Goal: Communication & Community: Answer question/provide support

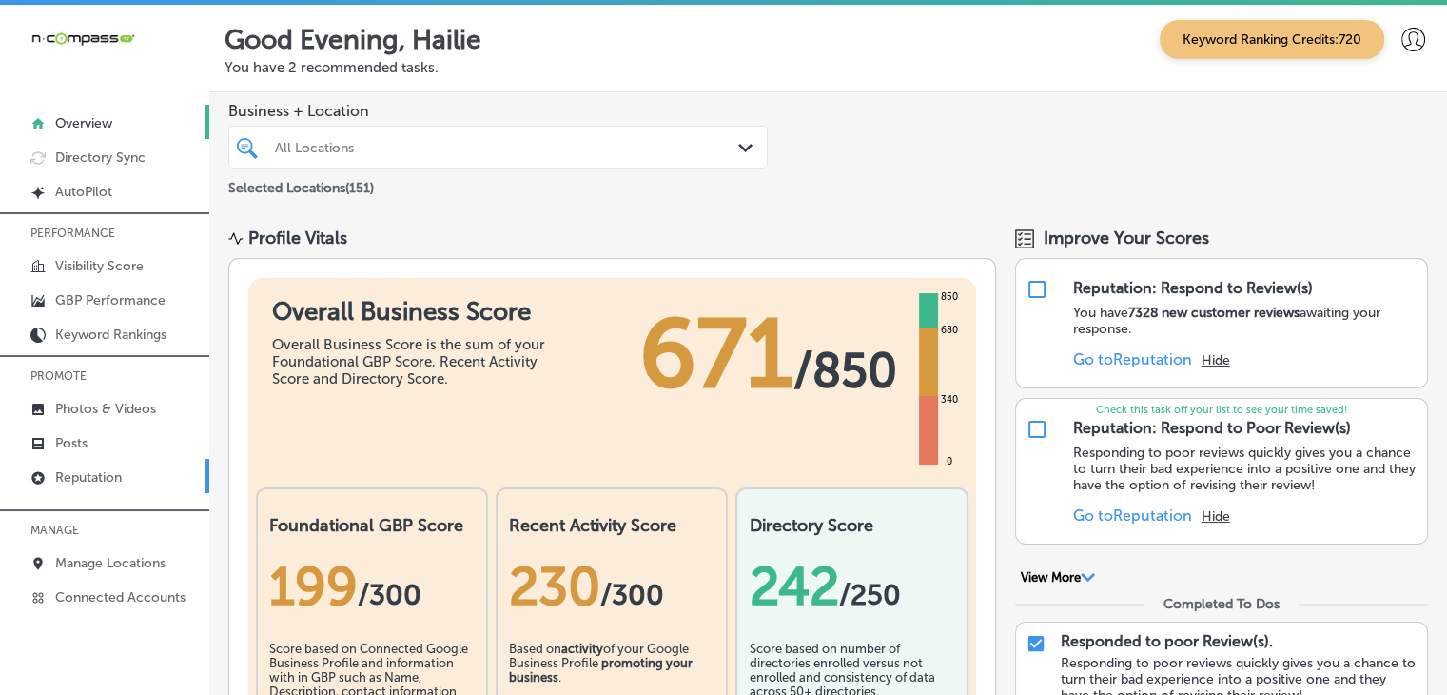
click at [177, 463] on link "Reputation" at bounding box center [104, 476] width 209 height 34
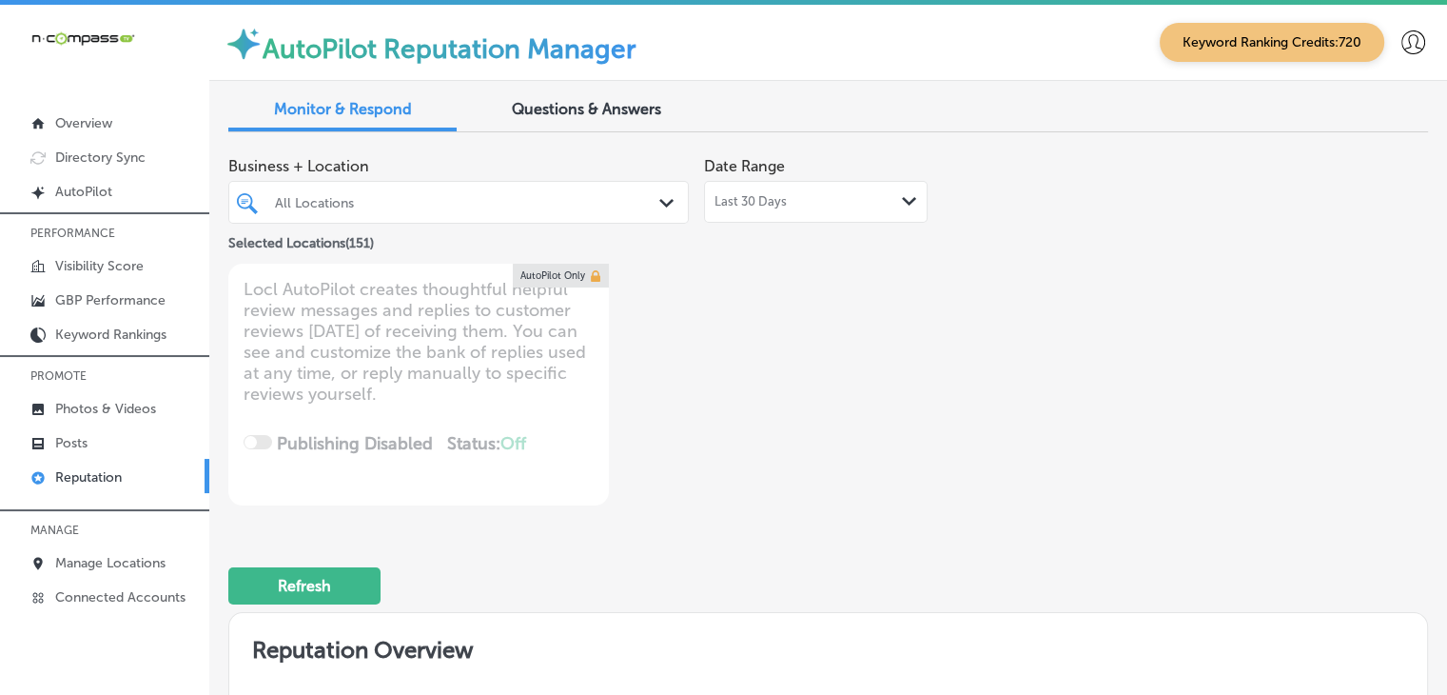
click at [833, 184] on div "Last 30 Days Path Created with Sketch." at bounding box center [816, 202] width 224 height 42
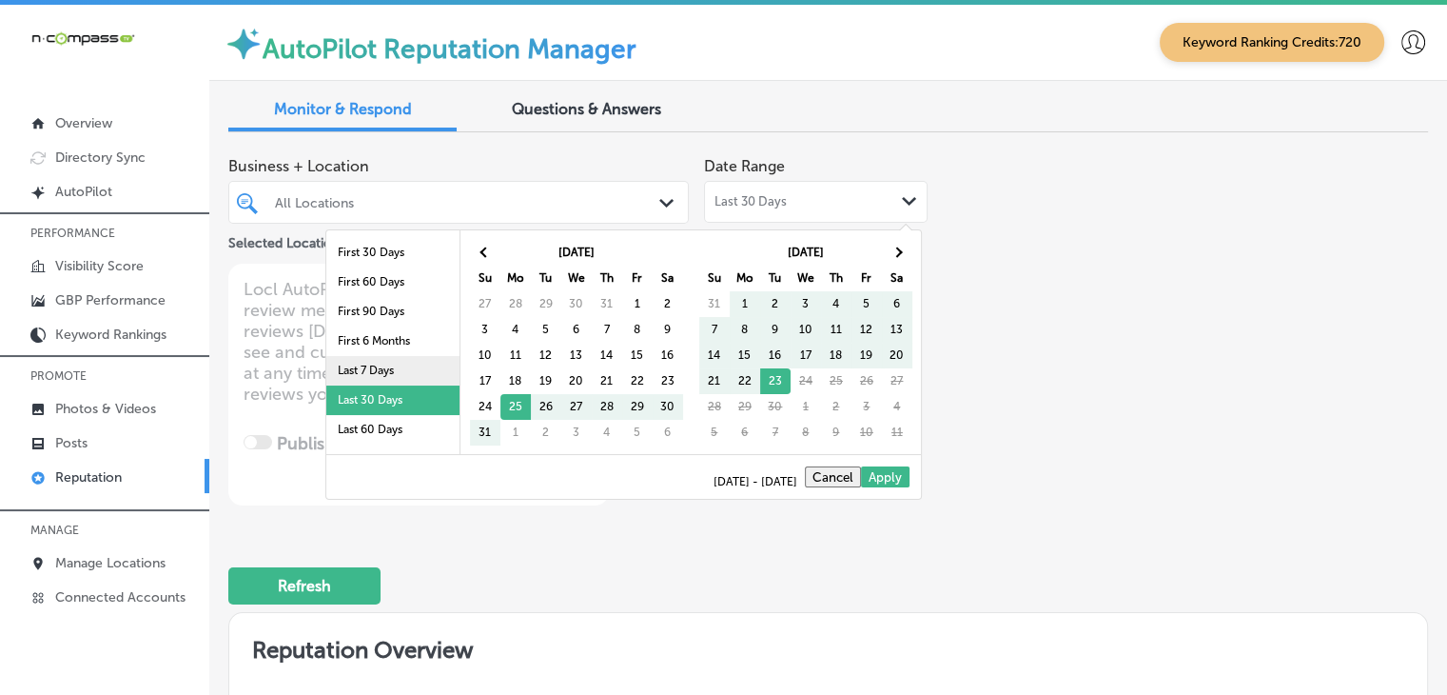
click at [437, 363] on li "Last 7 Days" at bounding box center [392, 370] width 133 height 29
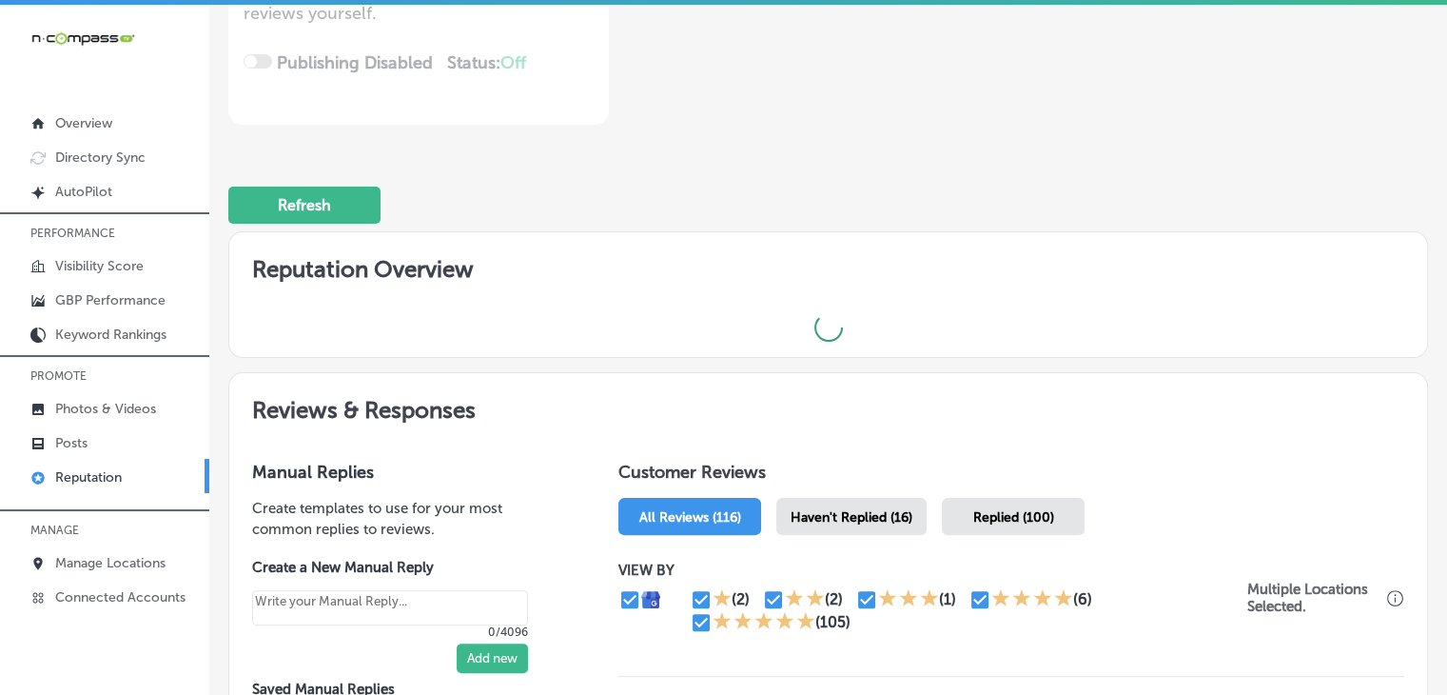
scroll to position [571, 0]
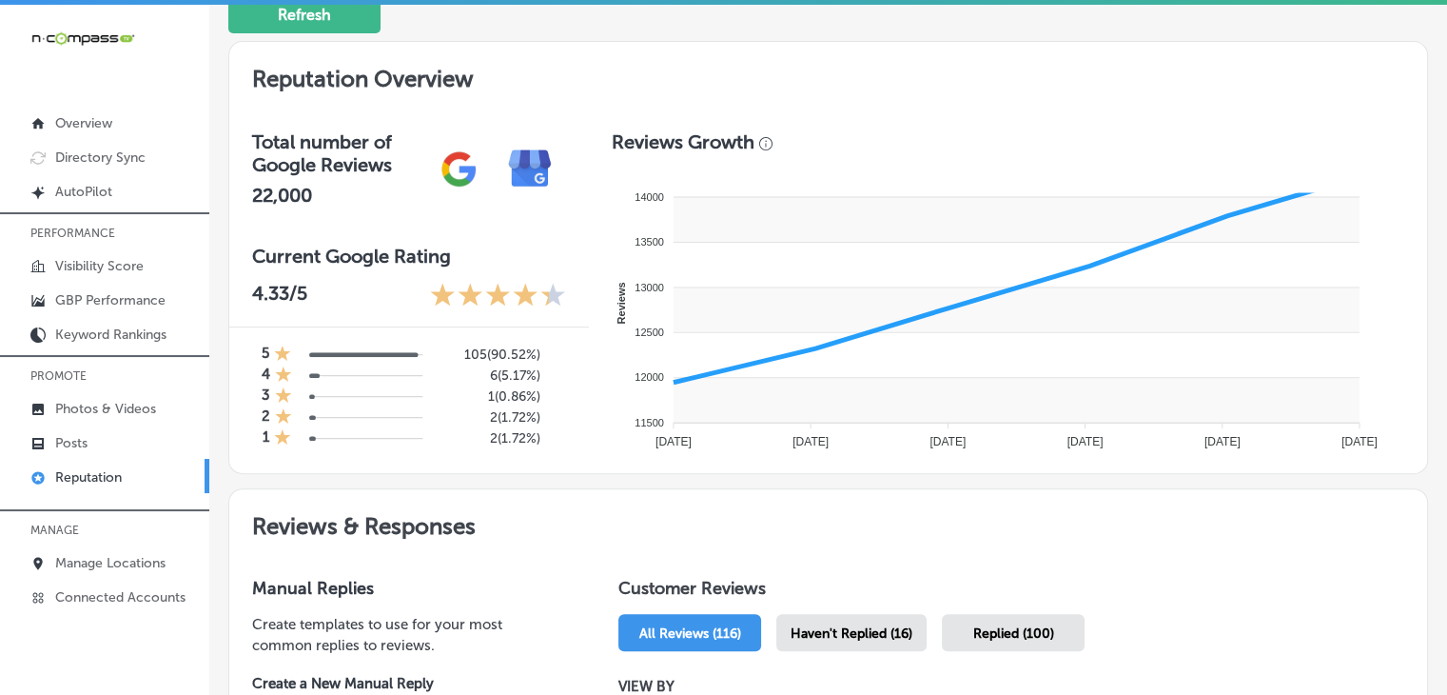
click at [850, 630] on span "Haven't Replied (16)" at bounding box center [852, 633] width 122 height 16
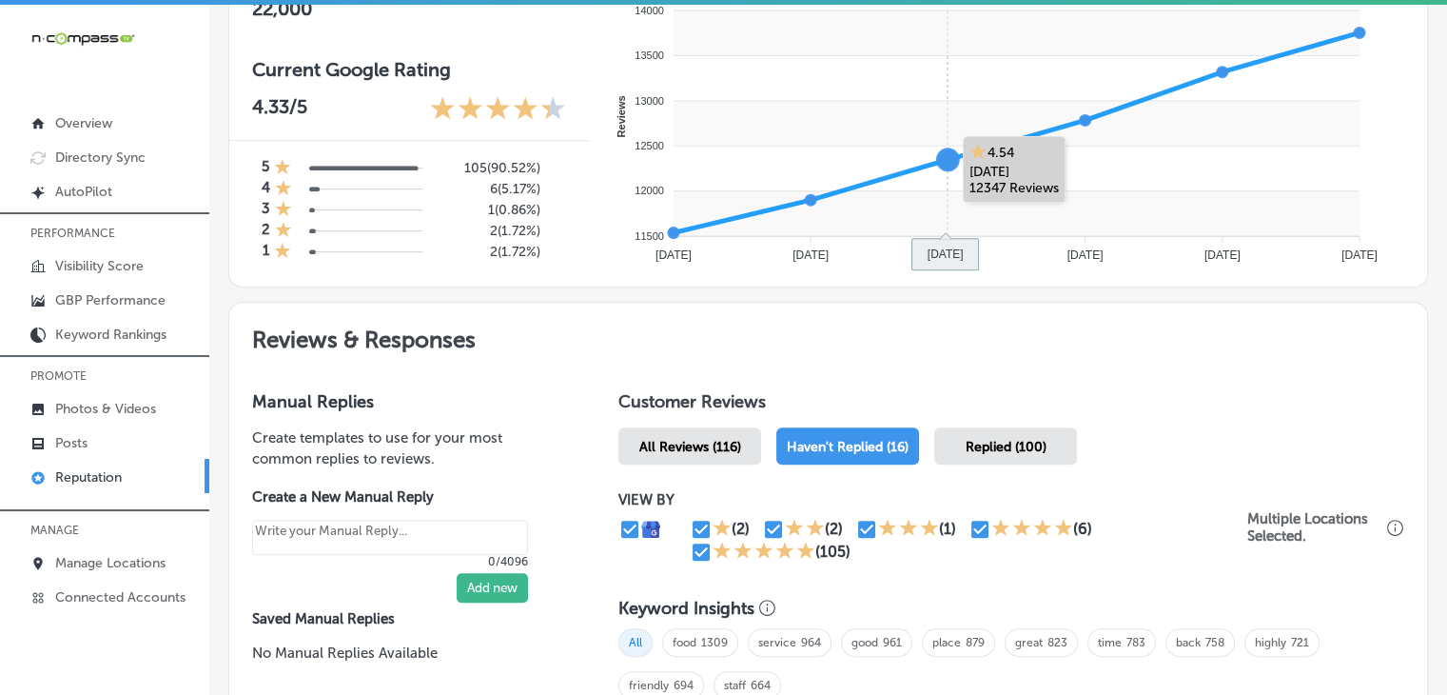
type textarea "x"
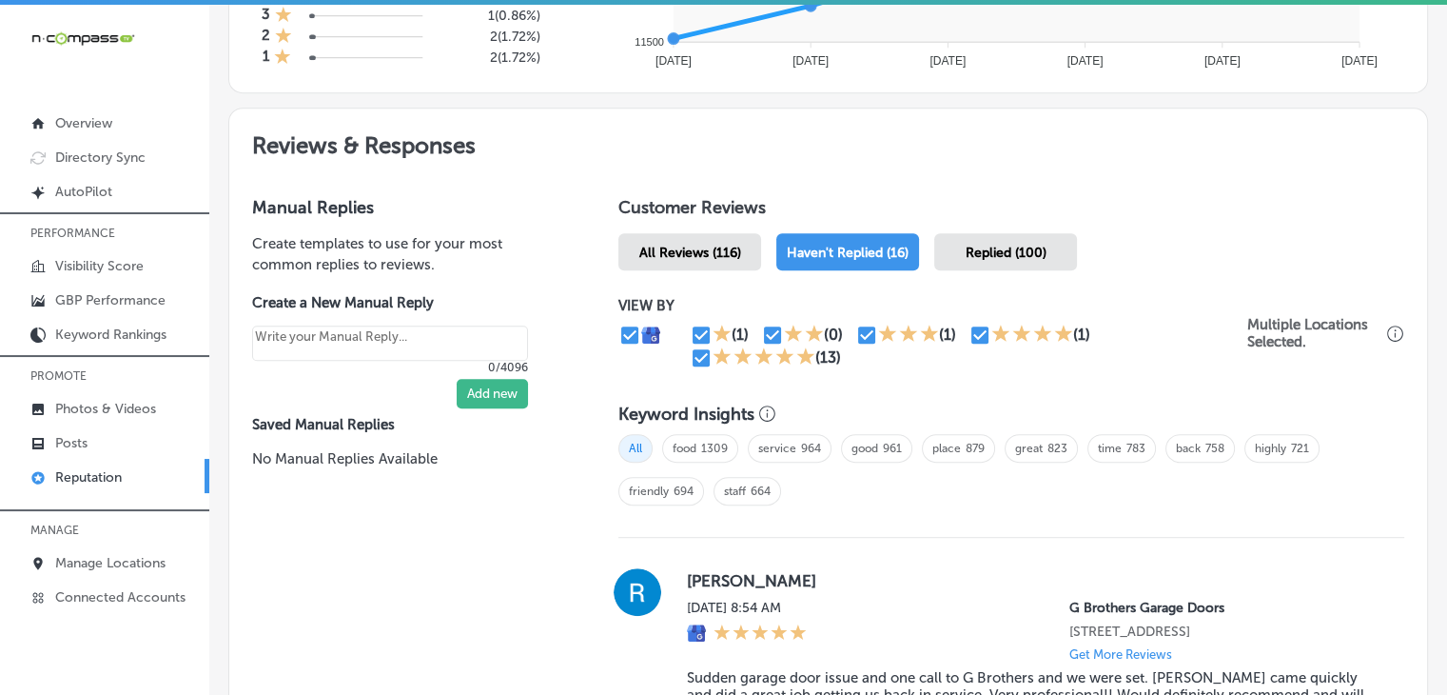
click at [716, 347] on icon at bounding box center [723, 355] width 18 height 17
click at [713, 351] on icon at bounding box center [722, 355] width 19 height 19
click at [694, 354] on input "checkbox" at bounding box center [701, 357] width 23 height 23
checkbox input "false"
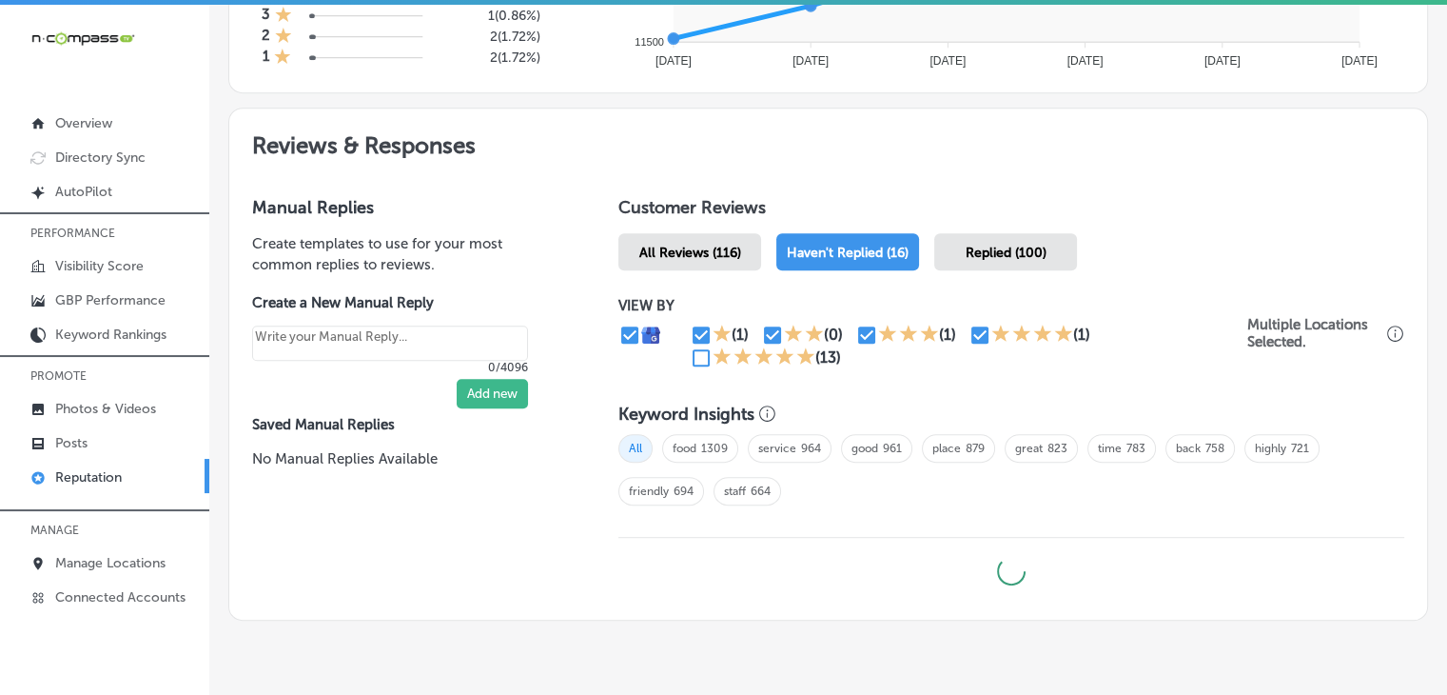
type textarea "x"
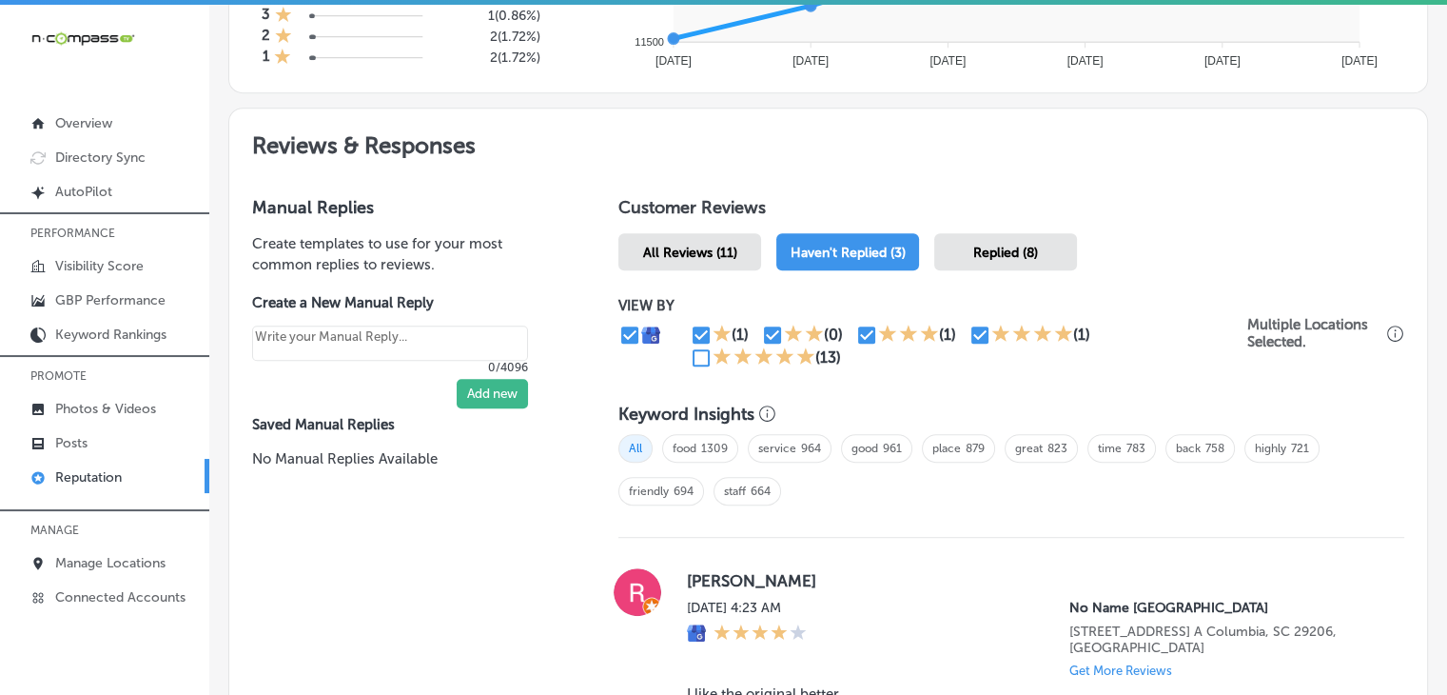
click at [976, 344] on div "(1) (0) (1) (1) (13)" at bounding box center [969, 346] width 558 height 46
click at [976, 335] on input "checkbox" at bounding box center [980, 334] width 23 height 23
checkbox input "false"
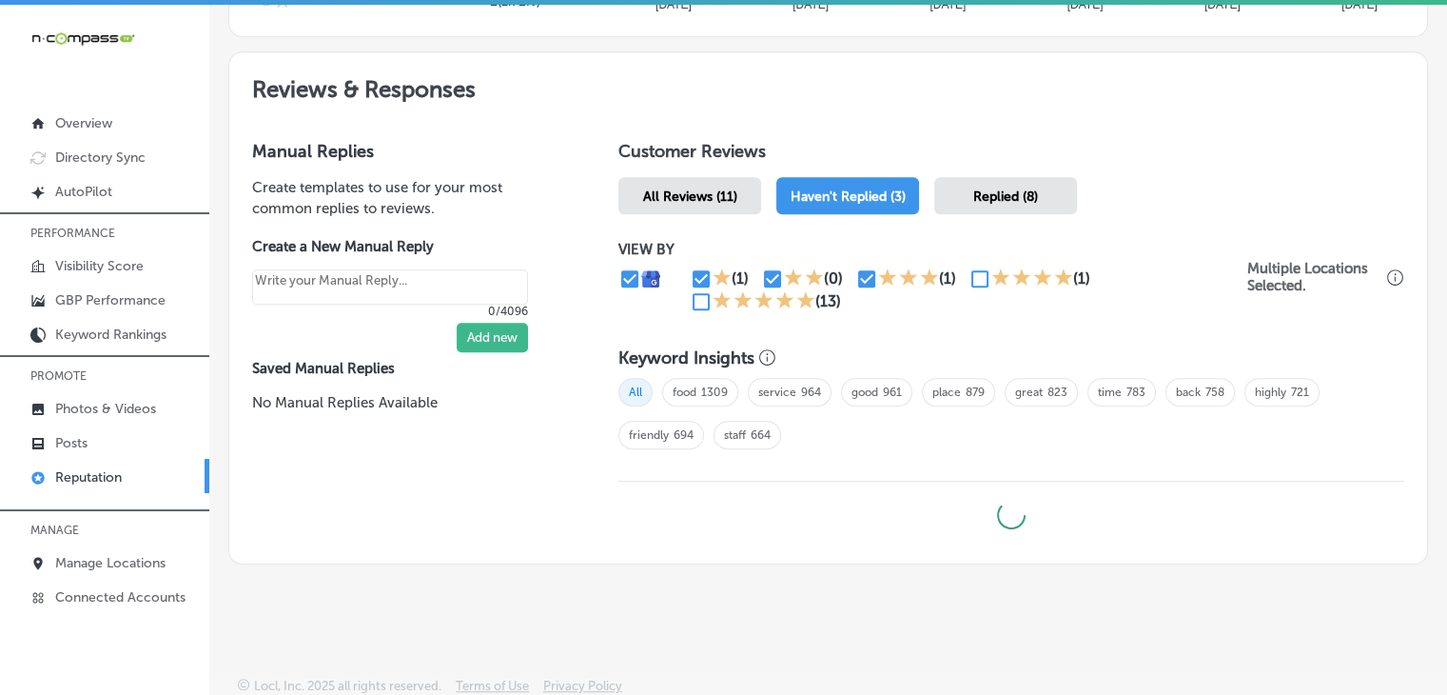
type textarea "x"
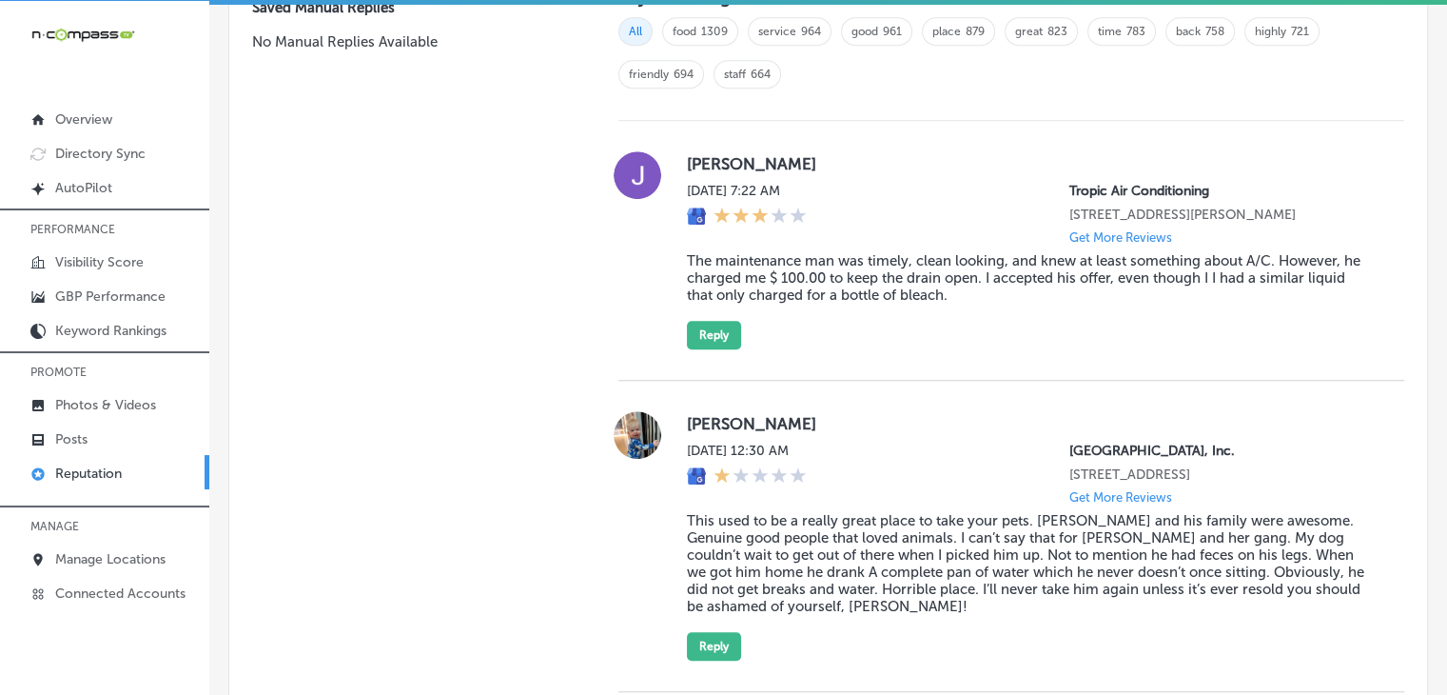
scroll to position [1174, 0]
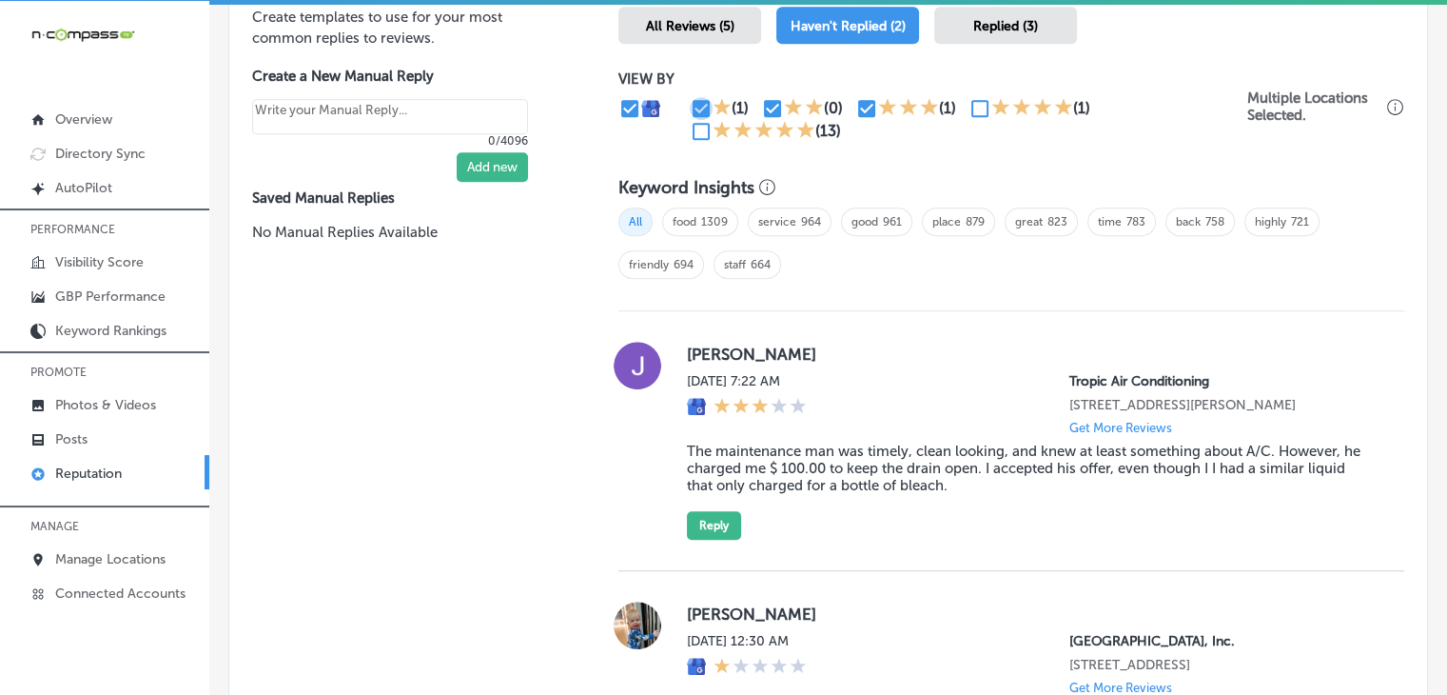
click at [699, 106] on input "checkbox" at bounding box center [701, 108] width 23 height 23
checkbox input "false"
type textarea "x"
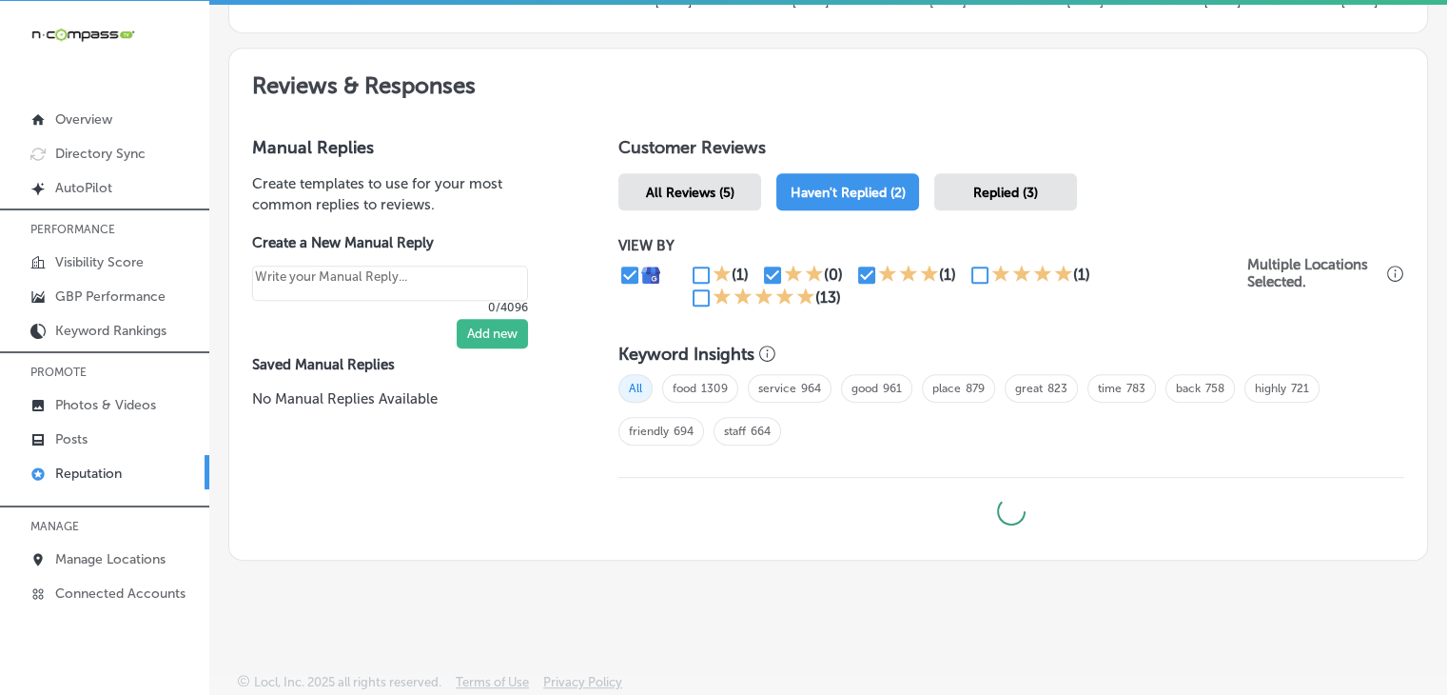
click at [771, 264] on input "checkbox" at bounding box center [772, 275] width 23 height 23
checkbox input "false"
click at [833, 269] on div "(0)" at bounding box center [833, 274] width 19 height 18
type textarea "x"
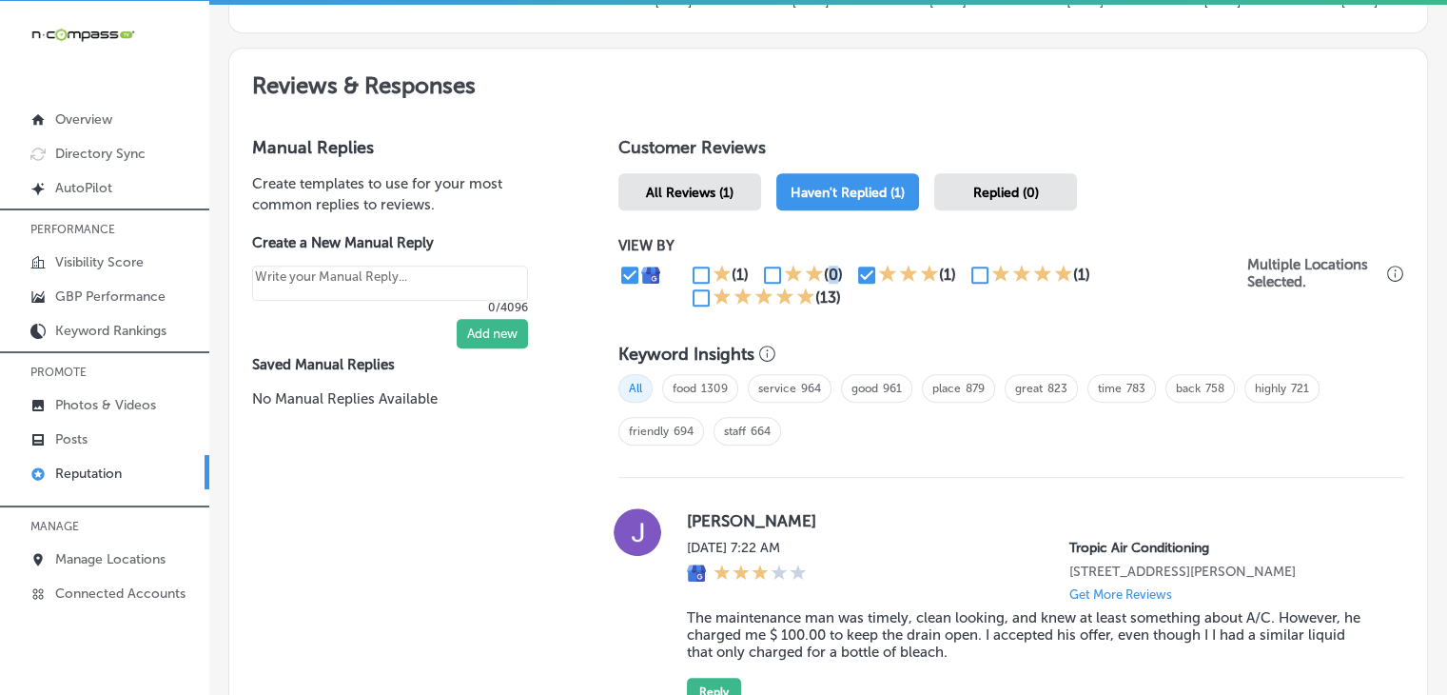
click at [860, 277] on input "checkbox" at bounding box center [866, 275] width 23 height 23
checkbox input "false"
type textarea "x"
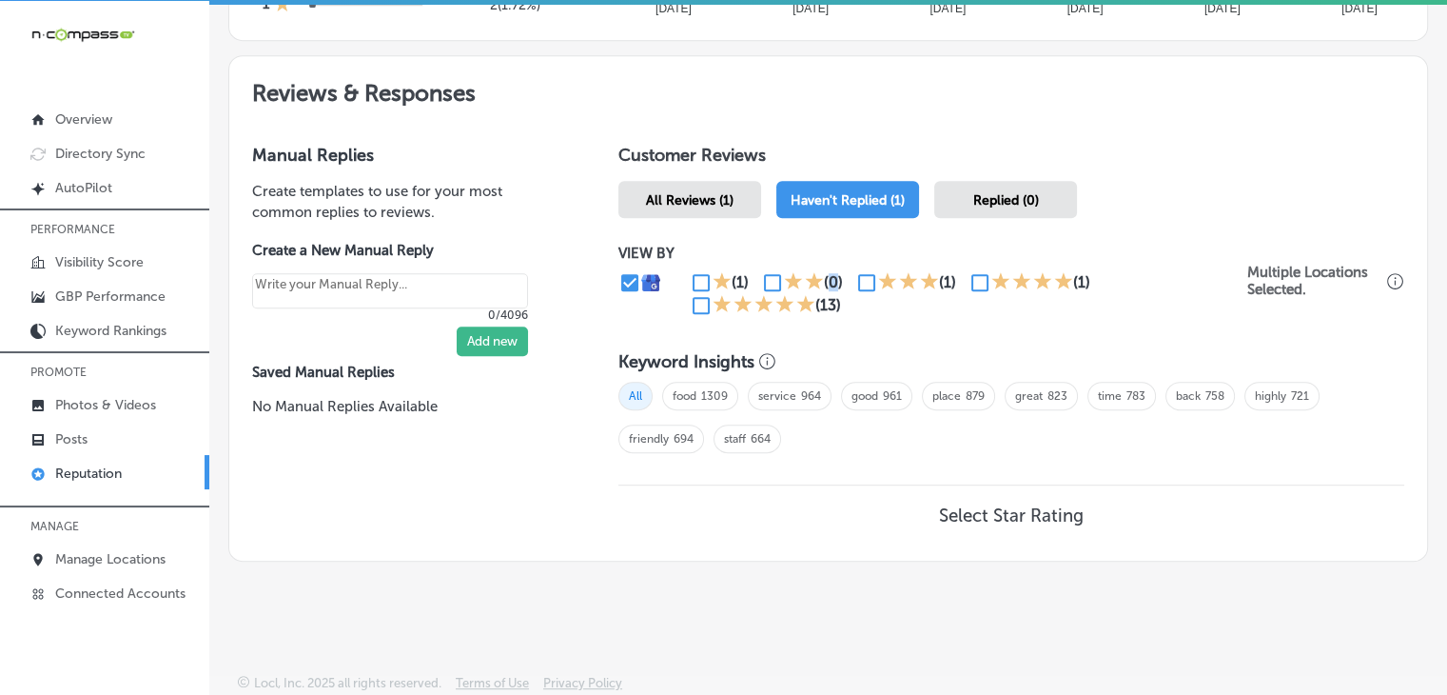
click at [974, 281] on input "checkbox" at bounding box center [980, 282] width 23 height 23
checkbox input "true"
type textarea "x"
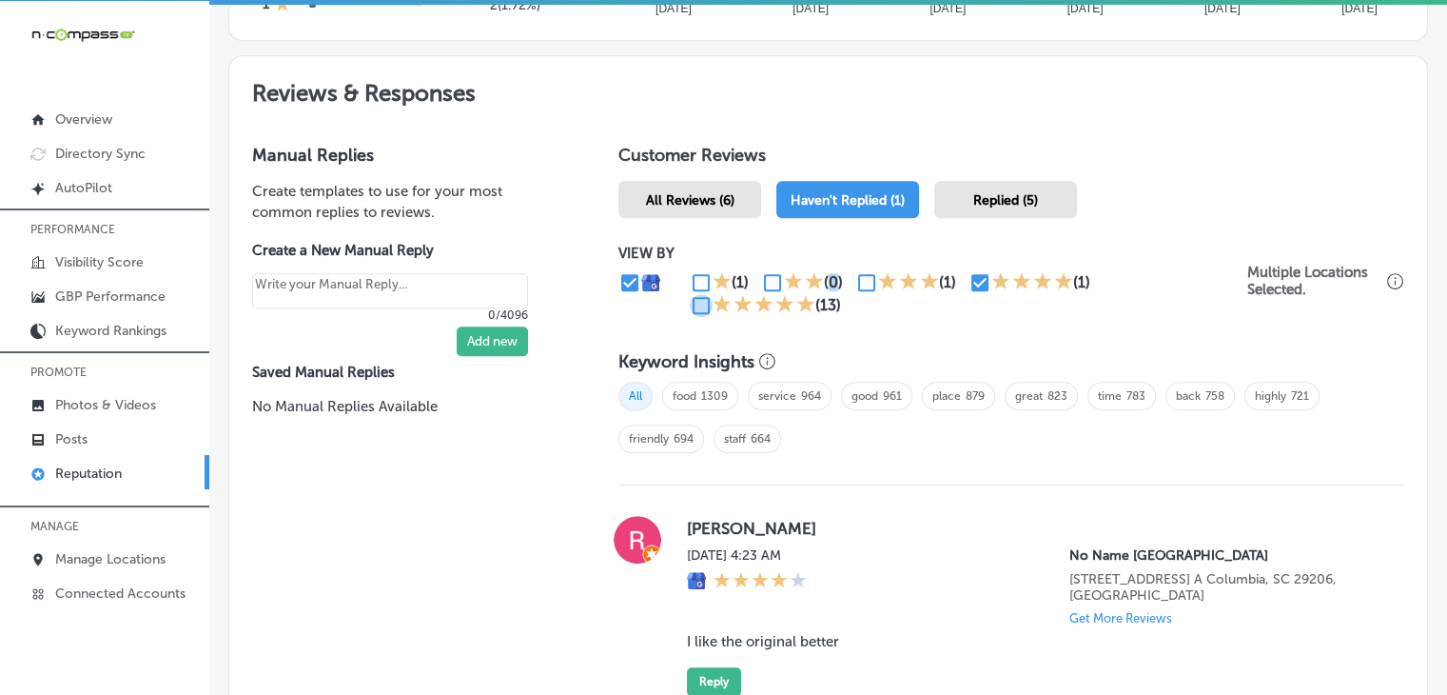
click at [691, 299] on input "checkbox" at bounding box center [701, 305] width 23 height 23
checkbox input "true"
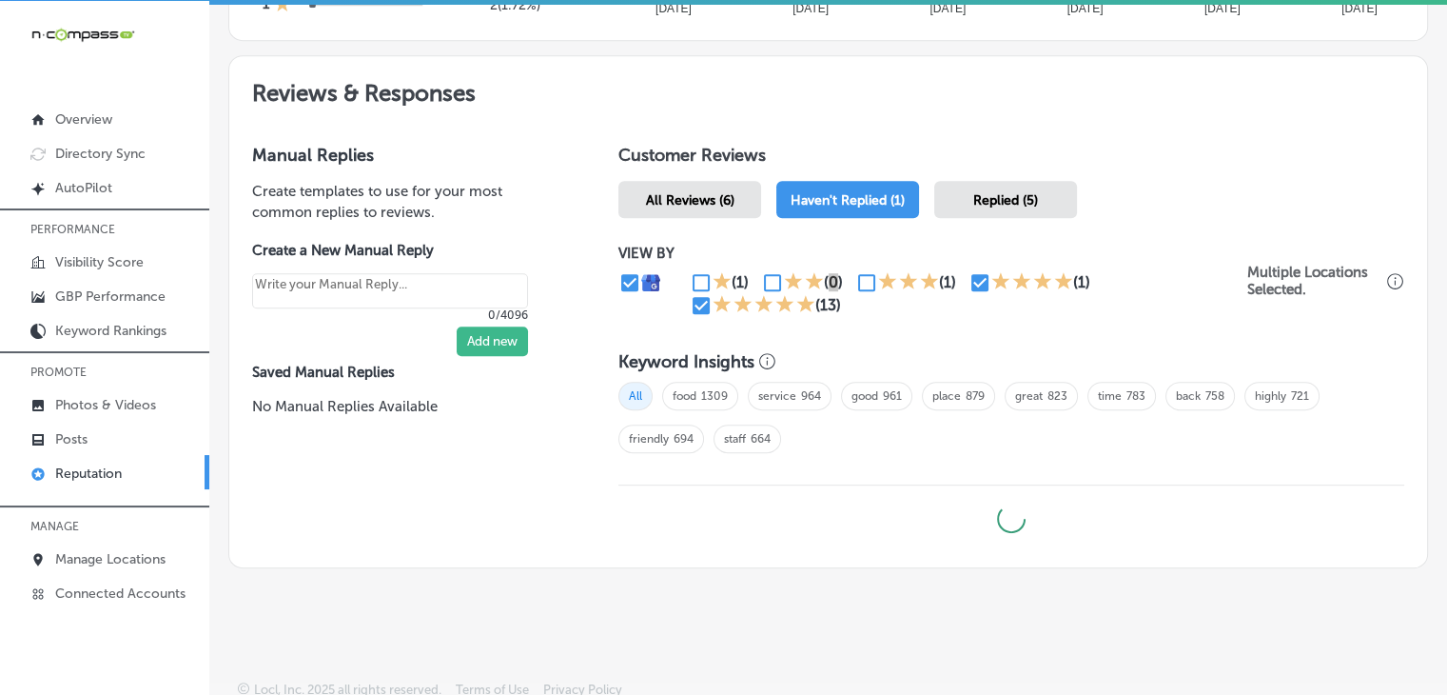
type textarea "x"
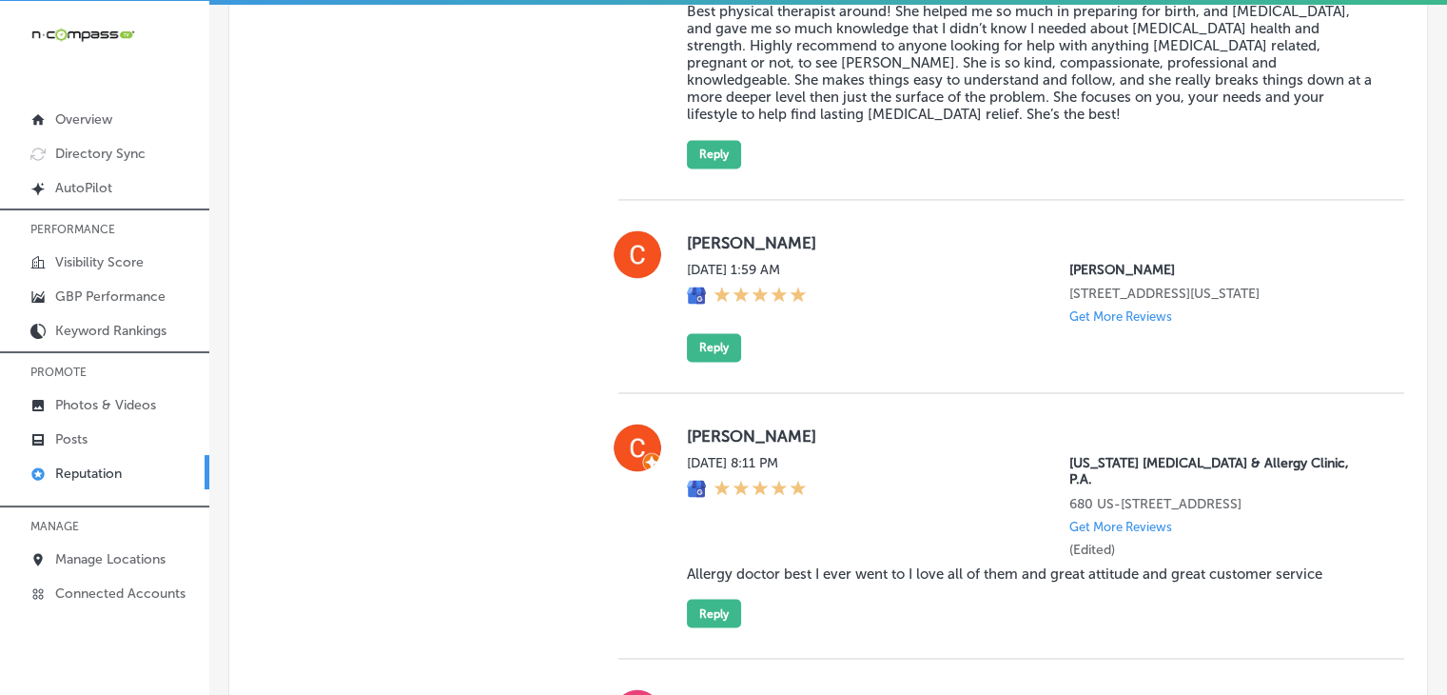
scroll to position [2995, 0]
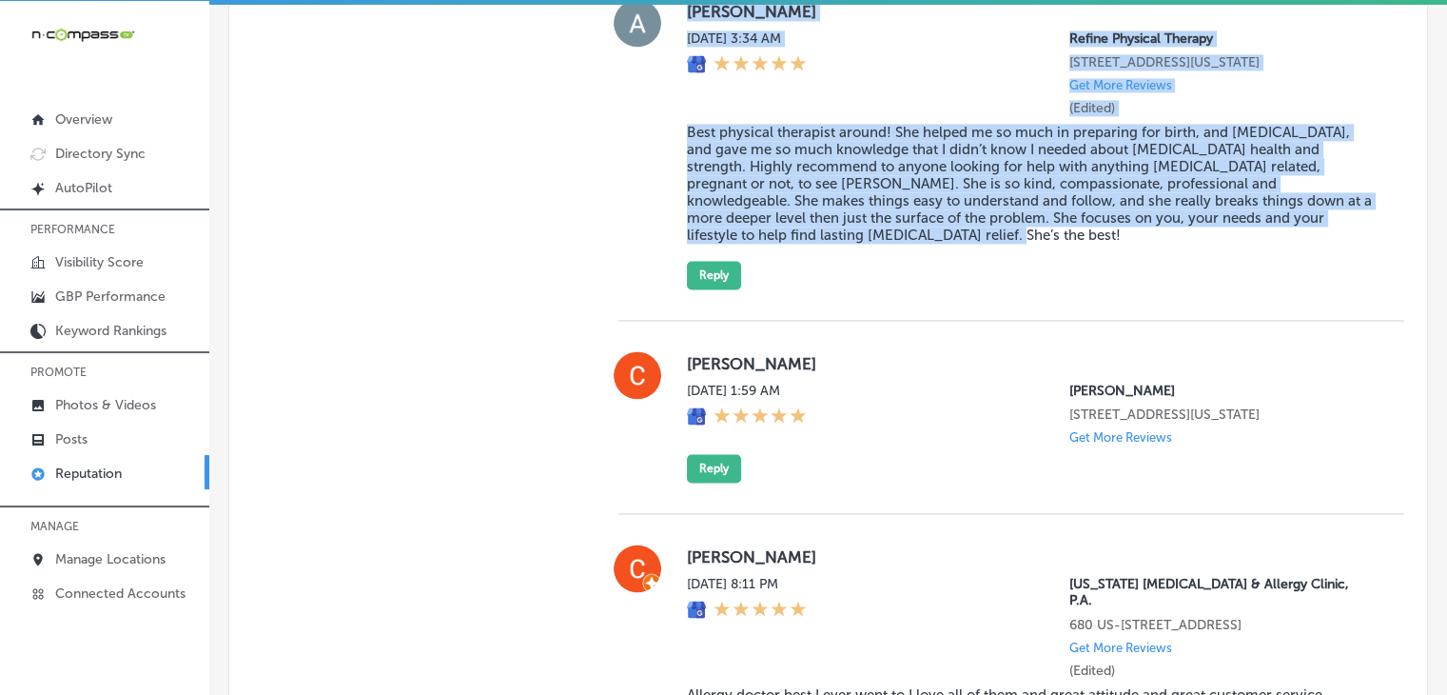
drag, startPoint x: 879, startPoint y: 286, endPoint x: 685, endPoint y: 40, distance: 313.7
click at [687, 40] on div "[PERSON_NAME][DATE] 3:34 AM Refine Physical Therapy [STREET_ADDRESS][US_STATE] …" at bounding box center [1030, 144] width 687 height 290
copy div "[PERSON_NAME][DATE] 3:34 AM Refine Physical Therapy [STREET_ADDRESS][US_STATE] …"
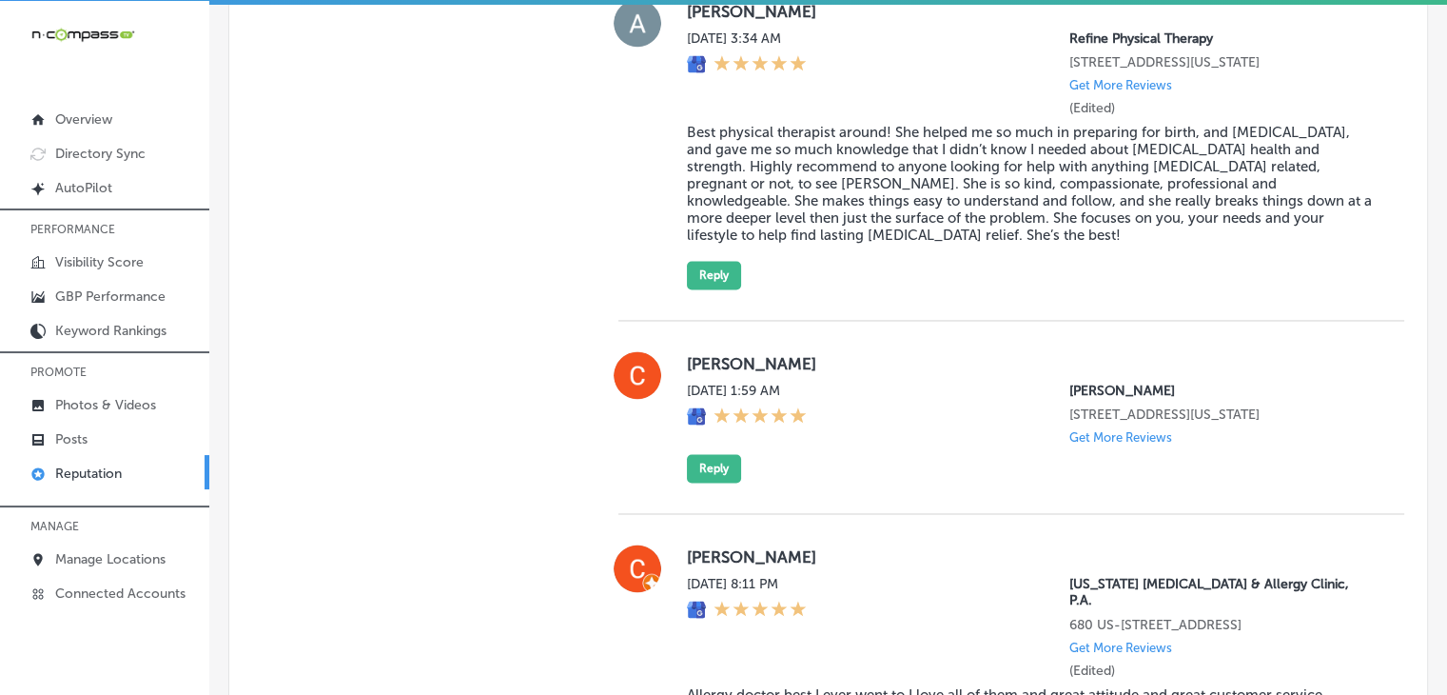
click at [745, 289] on div "[PERSON_NAME][DATE] 3:34 AM Refine Physical Therapy [STREET_ADDRESS][US_STATE] …" at bounding box center [1030, 144] width 687 height 290
click at [735, 289] on button "Reply" at bounding box center [714, 275] width 54 height 29
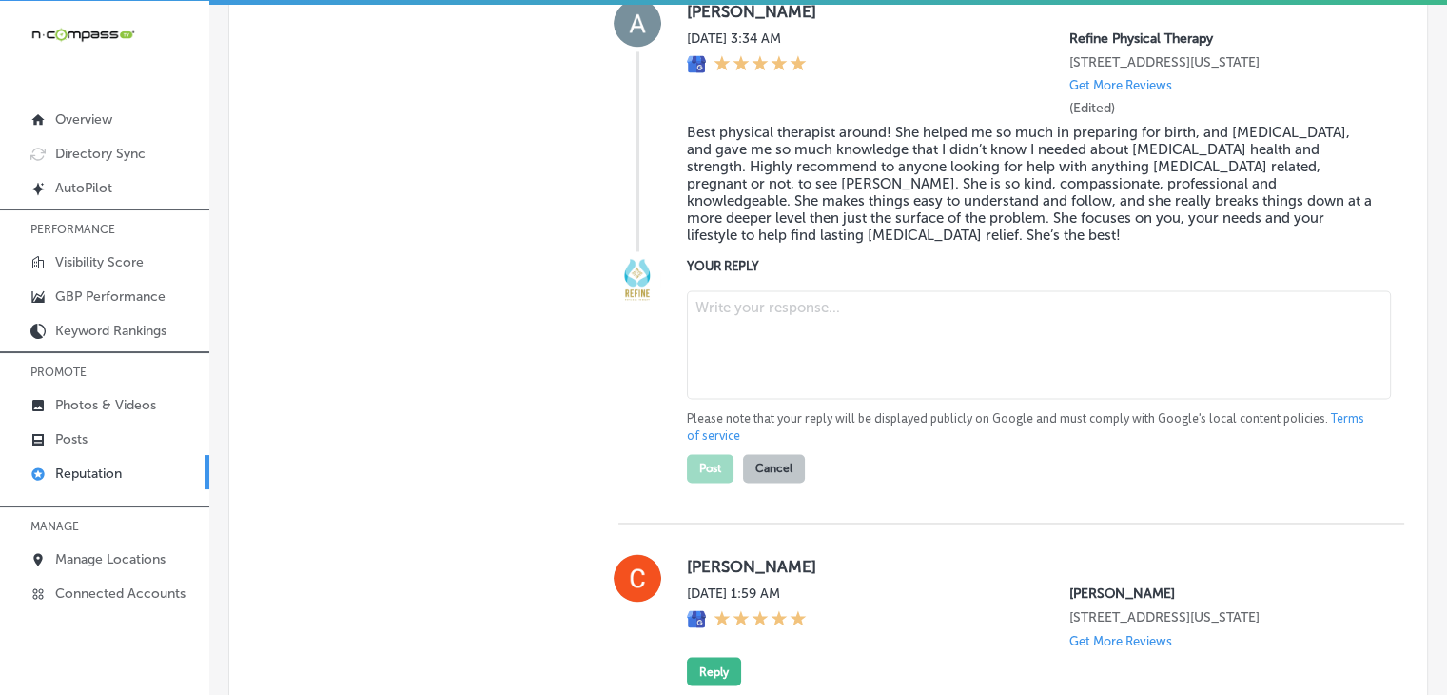
click at [742, 399] on textarea at bounding box center [1039, 344] width 704 height 108
paste textarea "We’re so grateful for your kind words, [PERSON_NAME]! It’s wonderful to hear th…"
type textarea "We’re so grateful for your kind words, [PERSON_NAME]! It’s wonderful to hear th…"
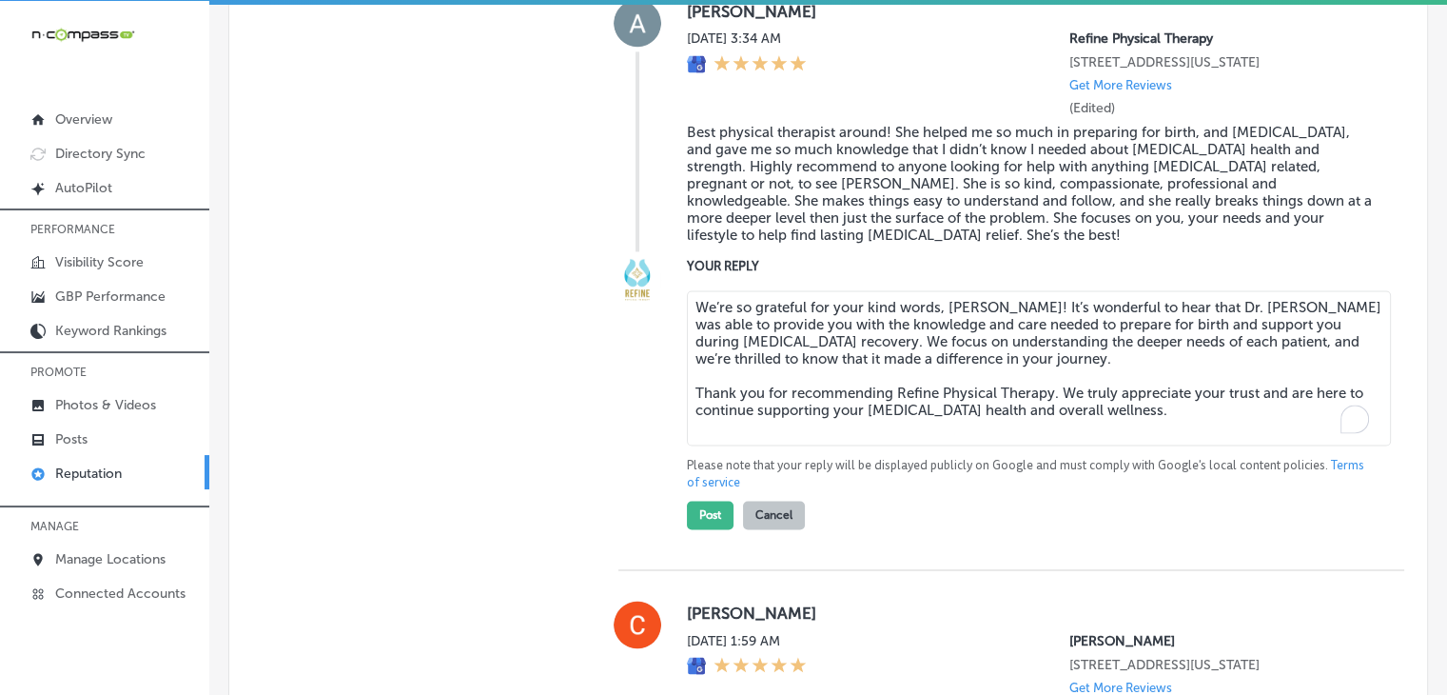
type textarea "x"
type textarea "We’re so grateful for your kind words, [PERSON_NAME]! It’s wonderful to hear th…"
click at [705, 529] on button "Post" at bounding box center [710, 514] width 47 height 29
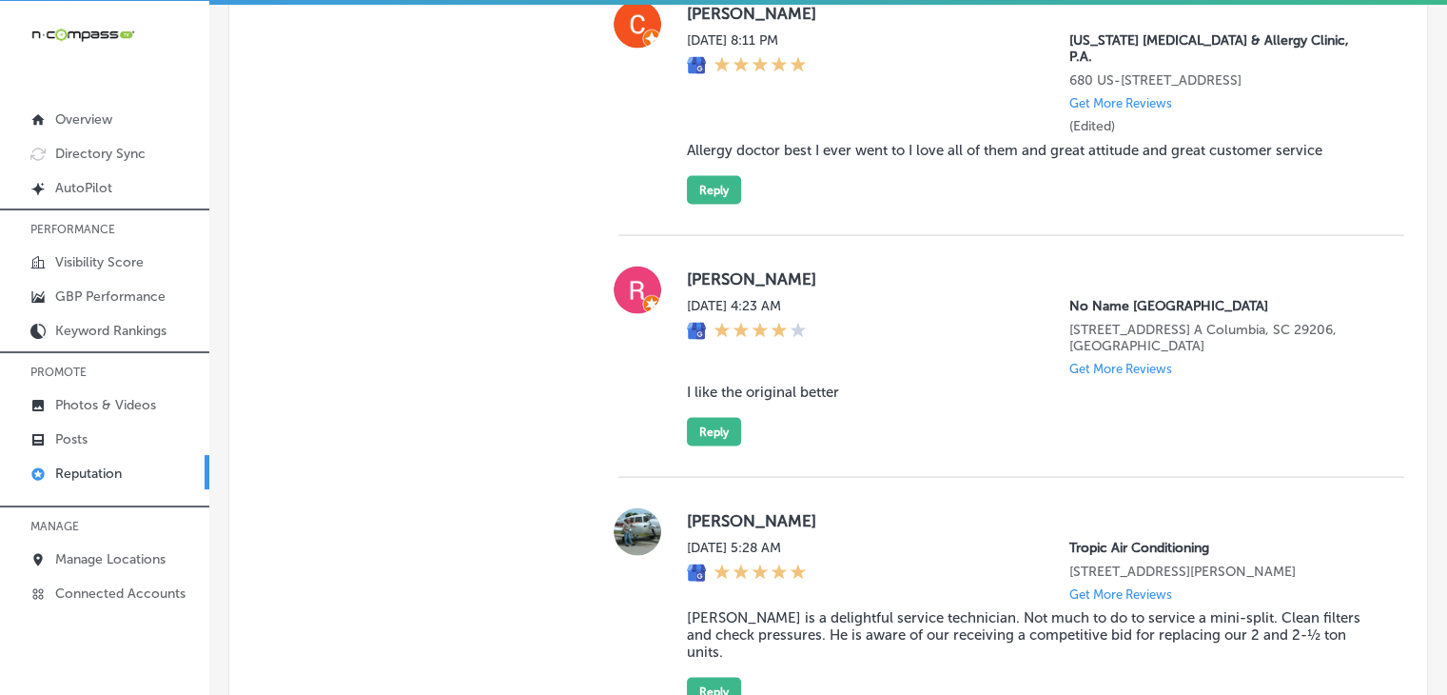
scroll to position [3756, 0]
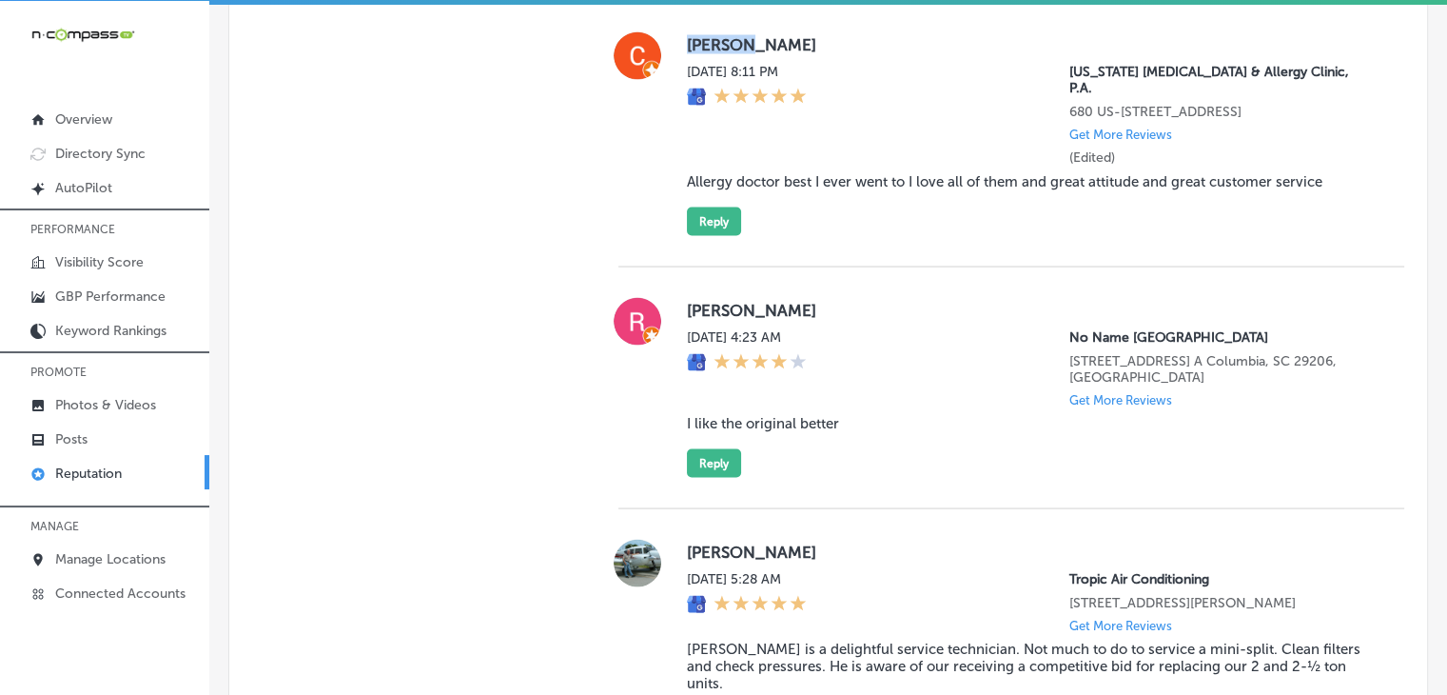
type textarea "x"
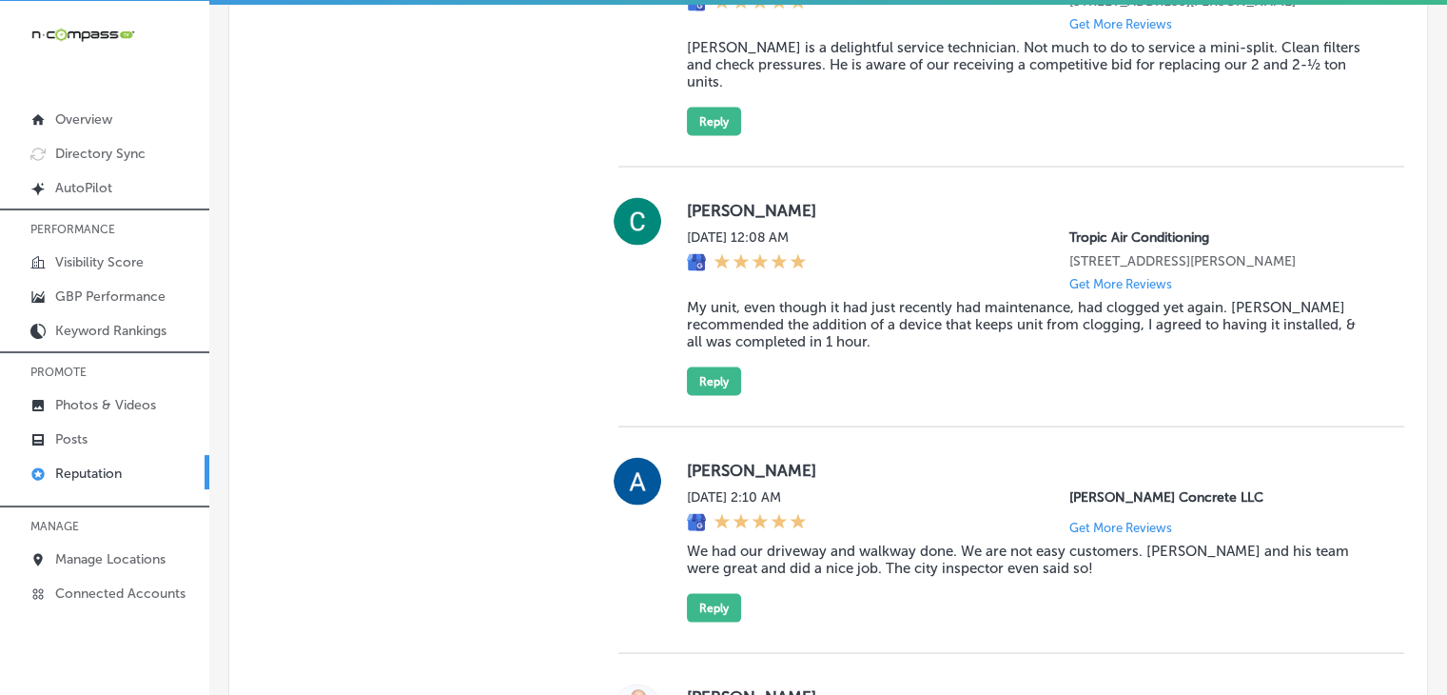
drag, startPoint x: 685, startPoint y: 116, endPoint x: 1266, endPoint y: 192, distance: 586.3
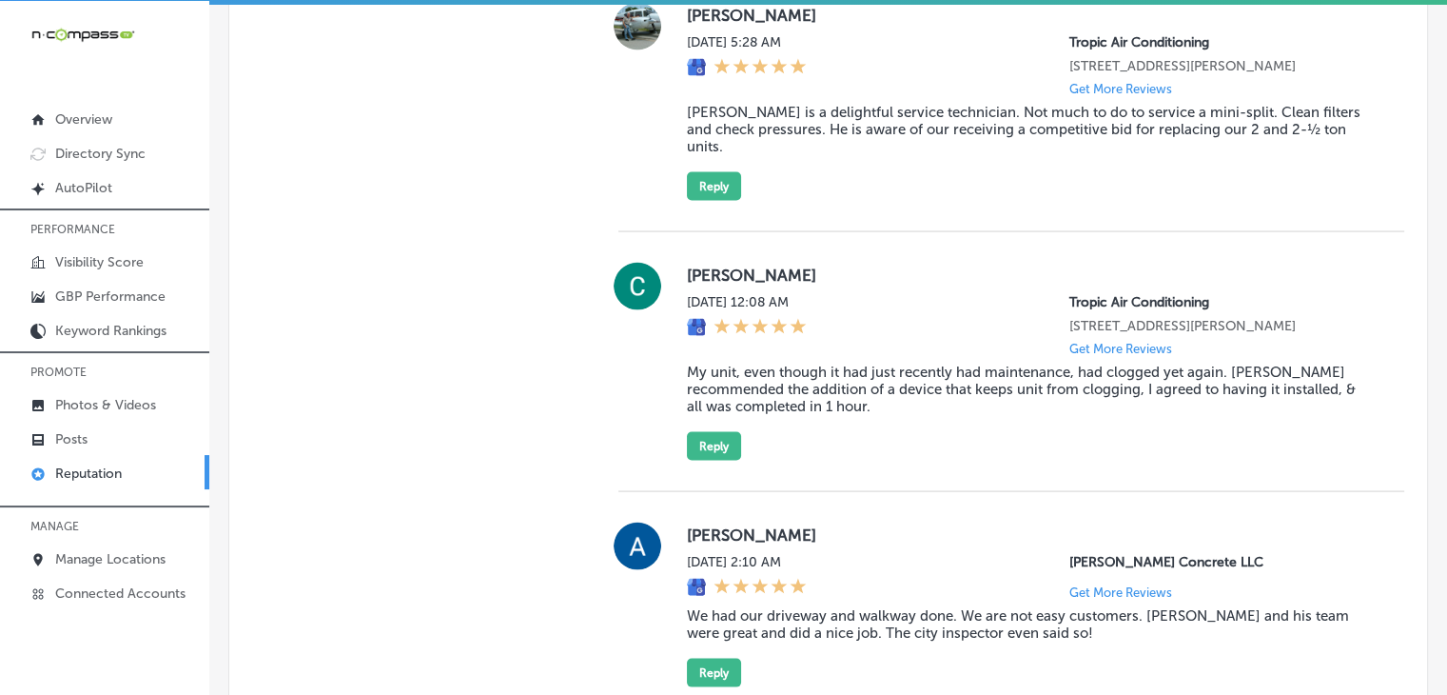
scroll to position [3376, 0]
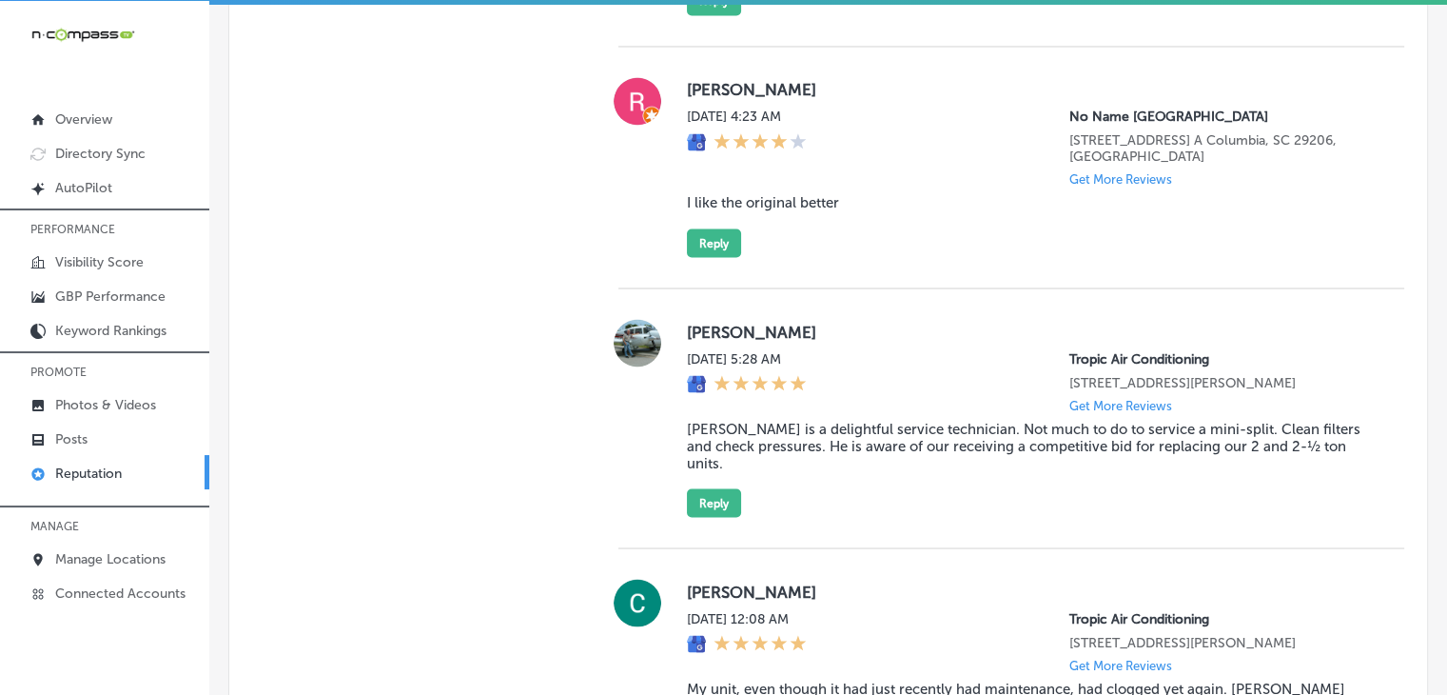
click at [908, 412] on div "[DATE] 5:28 AM Tropic Air Conditioning [STREET_ADDRESS][PERSON_NAME] Get More R…" at bounding box center [1030, 381] width 687 height 62
click at [884, 375] on div "[DATE] 5:28 AM Tropic Air Conditioning [STREET_ADDRESS][PERSON_NAME] Get More R…" at bounding box center [1030, 381] width 687 height 62
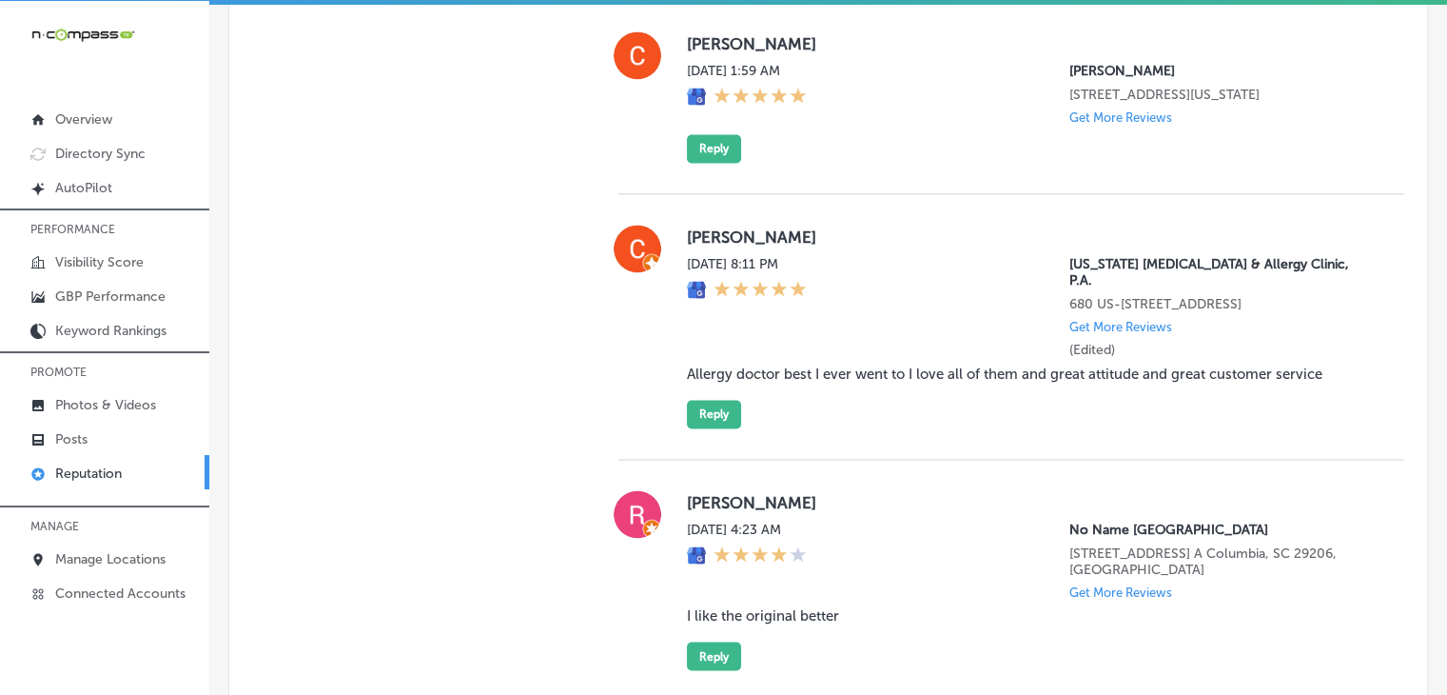
scroll to position [2995, 0]
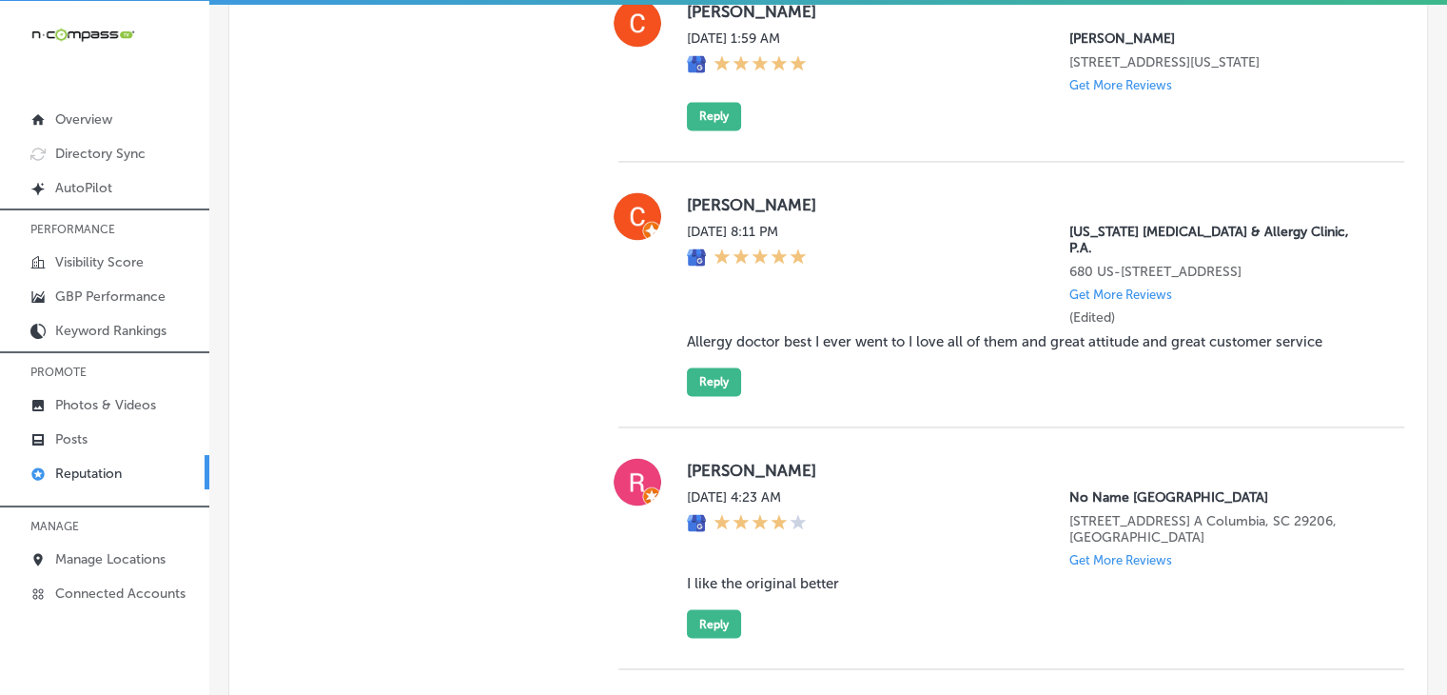
click at [960, 325] on div "[DATE] 8:11 PM [US_STATE] [MEDICAL_DATA] & Allergy Clinic, P.A. [STREET_ADDRESS…" at bounding box center [1030, 275] width 687 height 102
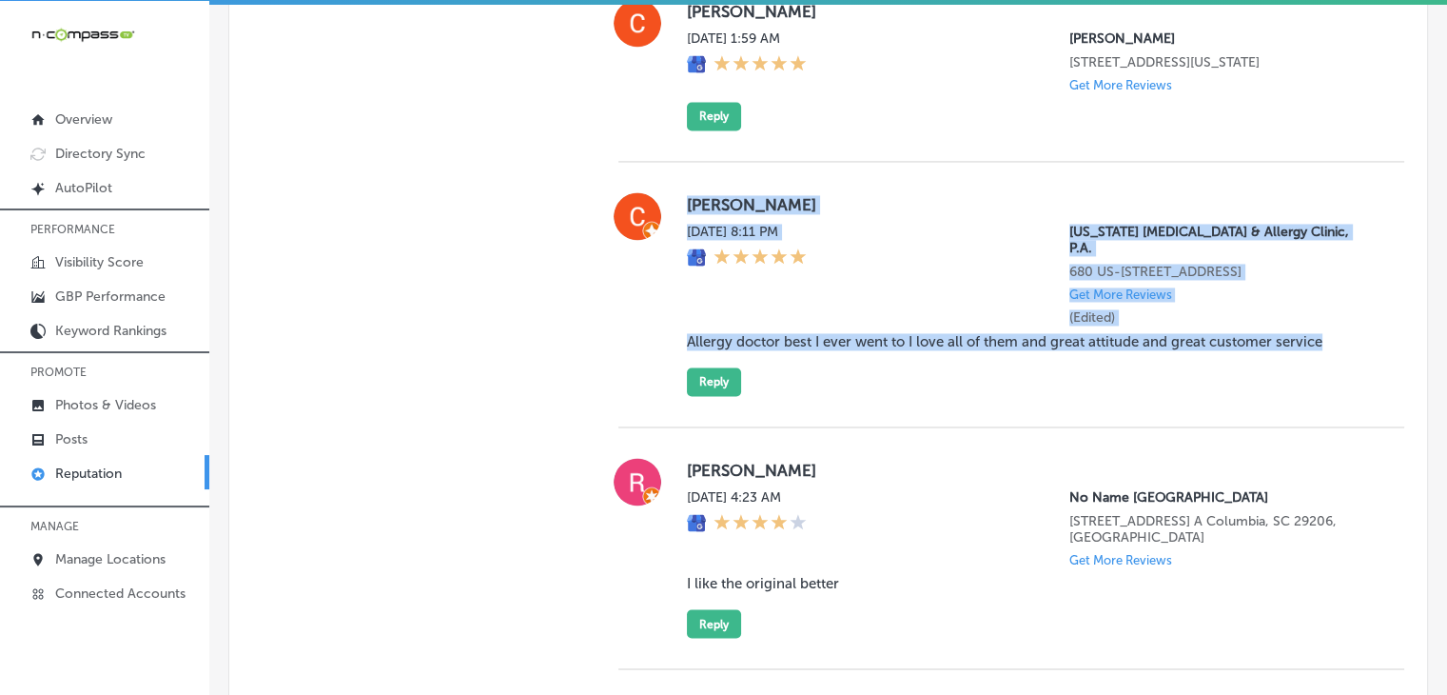
drag, startPoint x: 683, startPoint y: 255, endPoint x: 1386, endPoint y: 392, distance: 716.4
click at [1386, 392] on div "Chiqula [PERSON_NAME] [DATE] 8:11 PM [US_STATE] [MEDICAL_DATA] & Allergy Clinic…" at bounding box center [1011, 294] width 786 height 204
copy div "Chiqula [PERSON_NAME] [DATE] 8:11 PM [US_STATE] [MEDICAL_DATA] & Allergy Clinic…"
click at [700, 396] on button "Reply" at bounding box center [714, 381] width 54 height 29
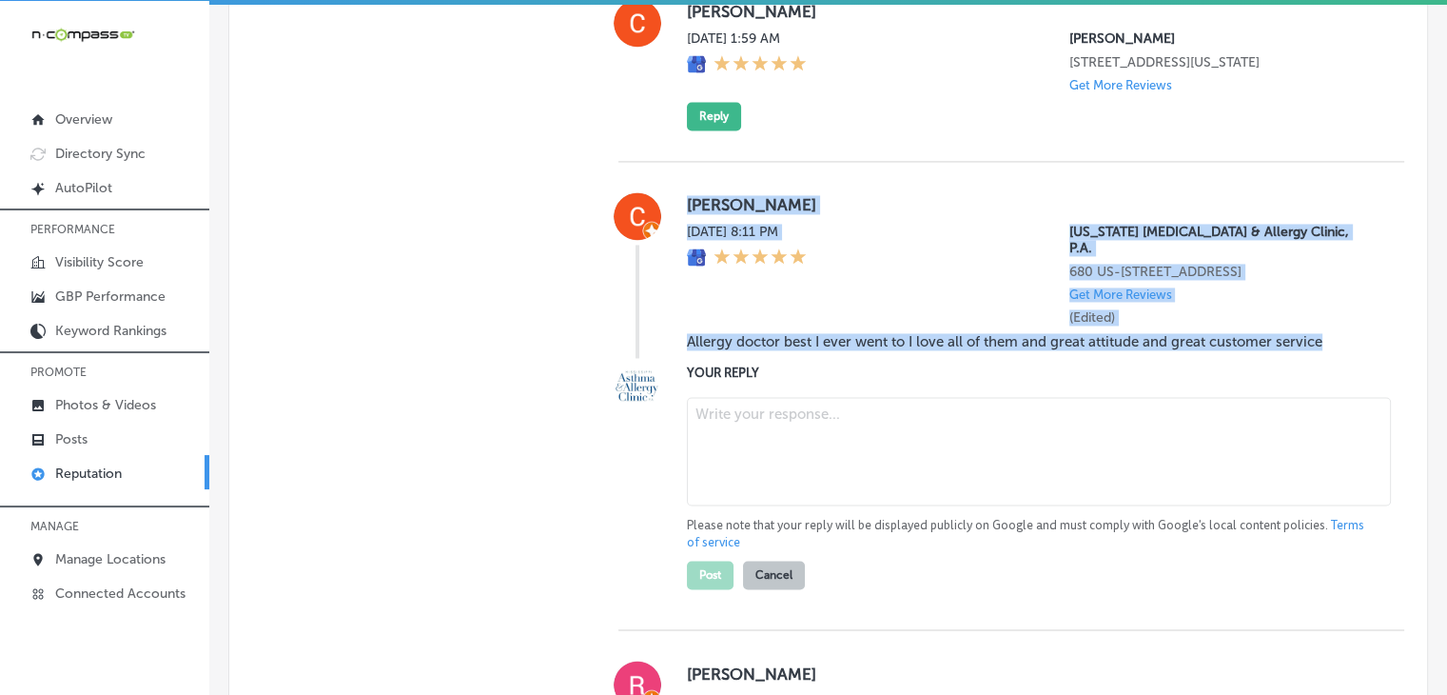
click at [849, 498] on textarea at bounding box center [1039, 451] width 704 height 108
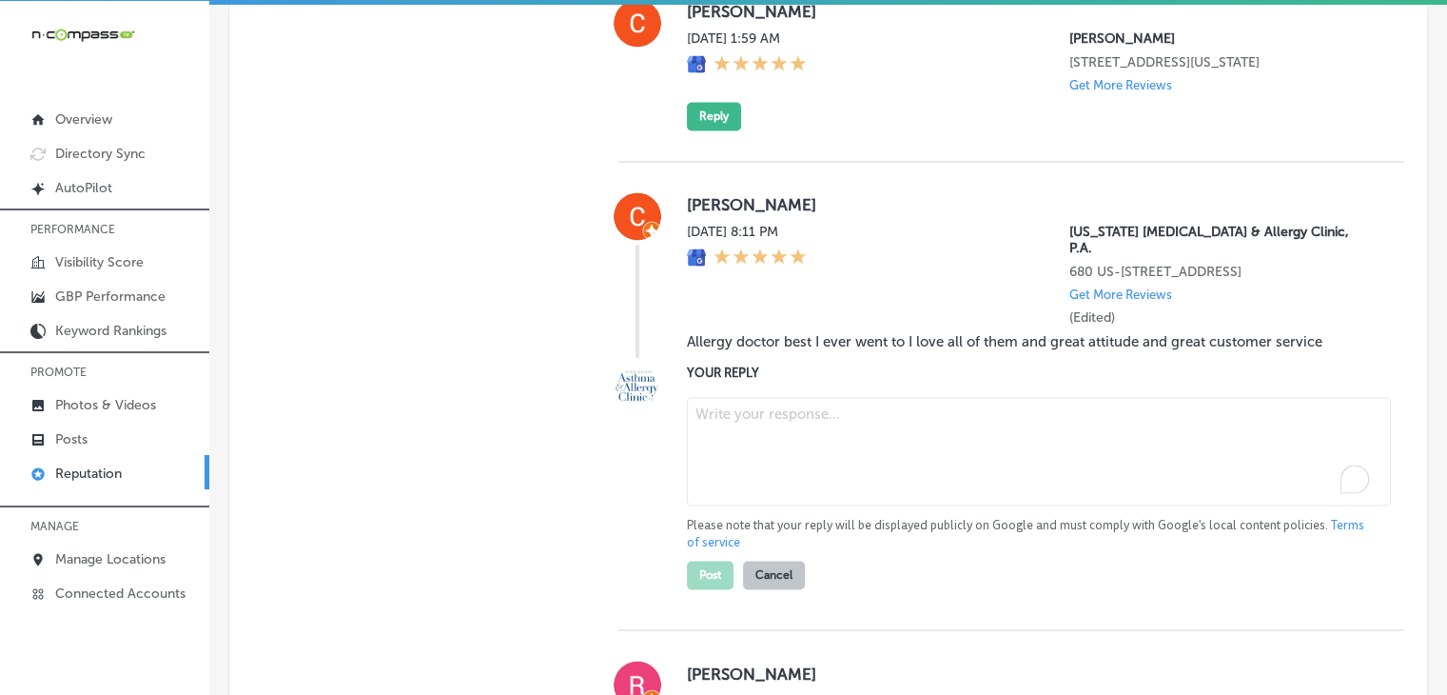
paste textarea "Thank you for the wonderful review, Chiqula! We’re thrilled to hear that you ha…"
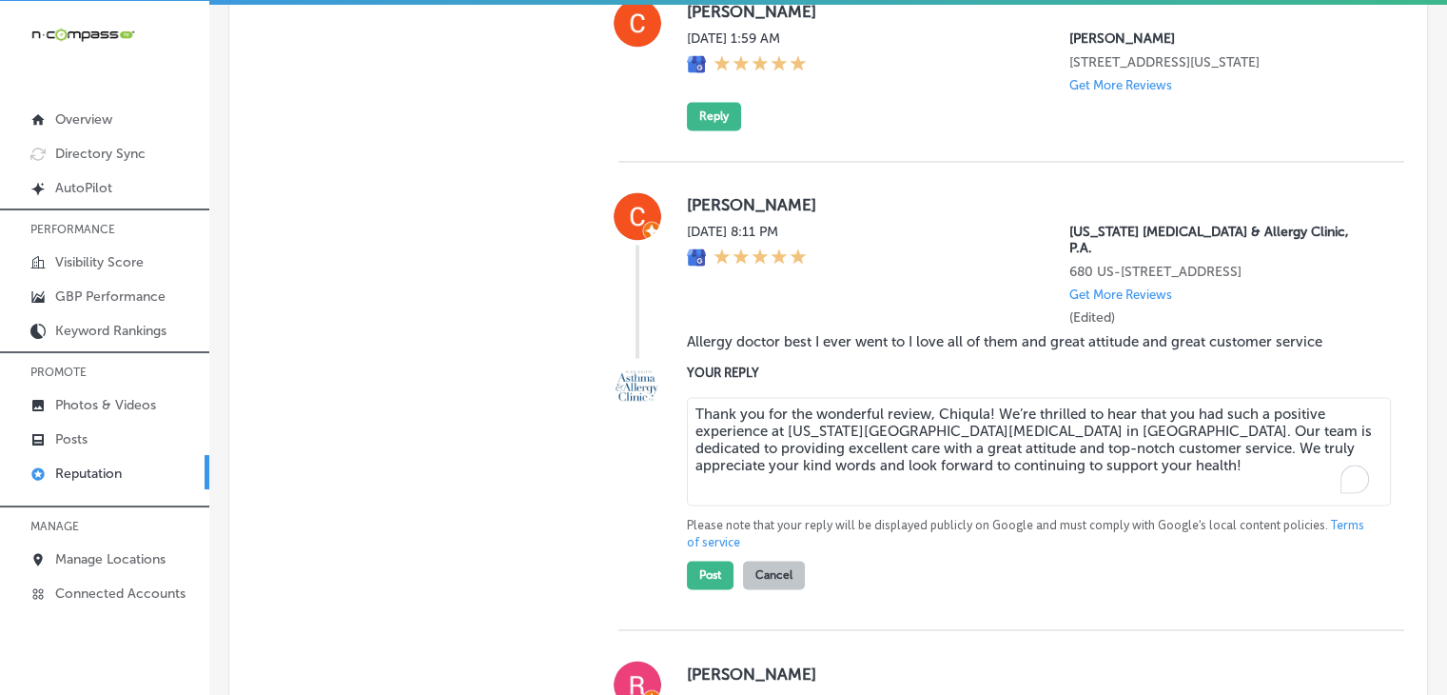
type textarea "Thank you for the wonderful review, Chiqula! We’re thrilled to hear that you ha…"
drag, startPoint x: 888, startPoint y: 335, endPoint x: 871, endPoint y: 389, distance: 56.9
click at [889, 325] on div "[DATE] 8:11 PM [US_STATE] [MEDICAL_DATA] & Allergy Clinic, P.A. [STREET_ADDRESS…" at bounding box center [1030, 275] width 687 height 102
click at [717, 589] on button "Post" at bounding box center [710, 574] width 47 height 29
type textarea "x"
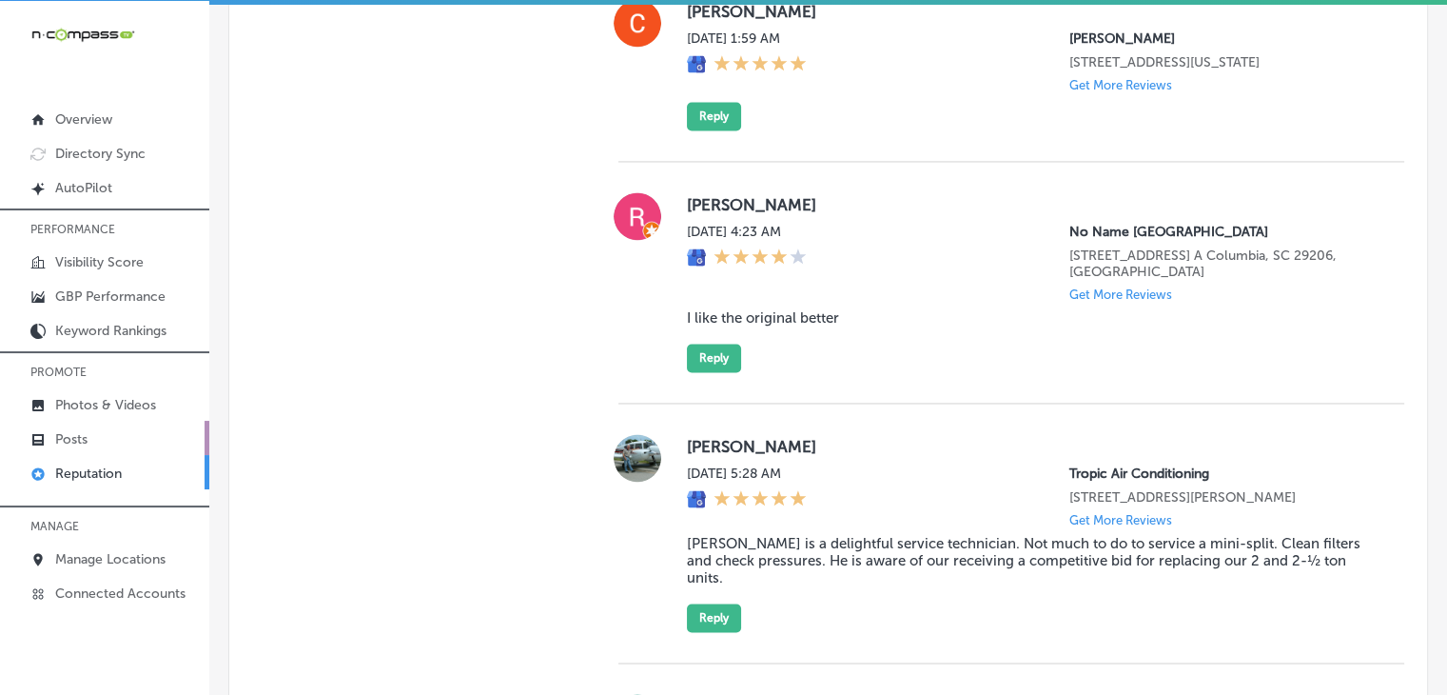
click at [118, 431] on link "Posts" at bounding box center [104, 438] width 209 height 34
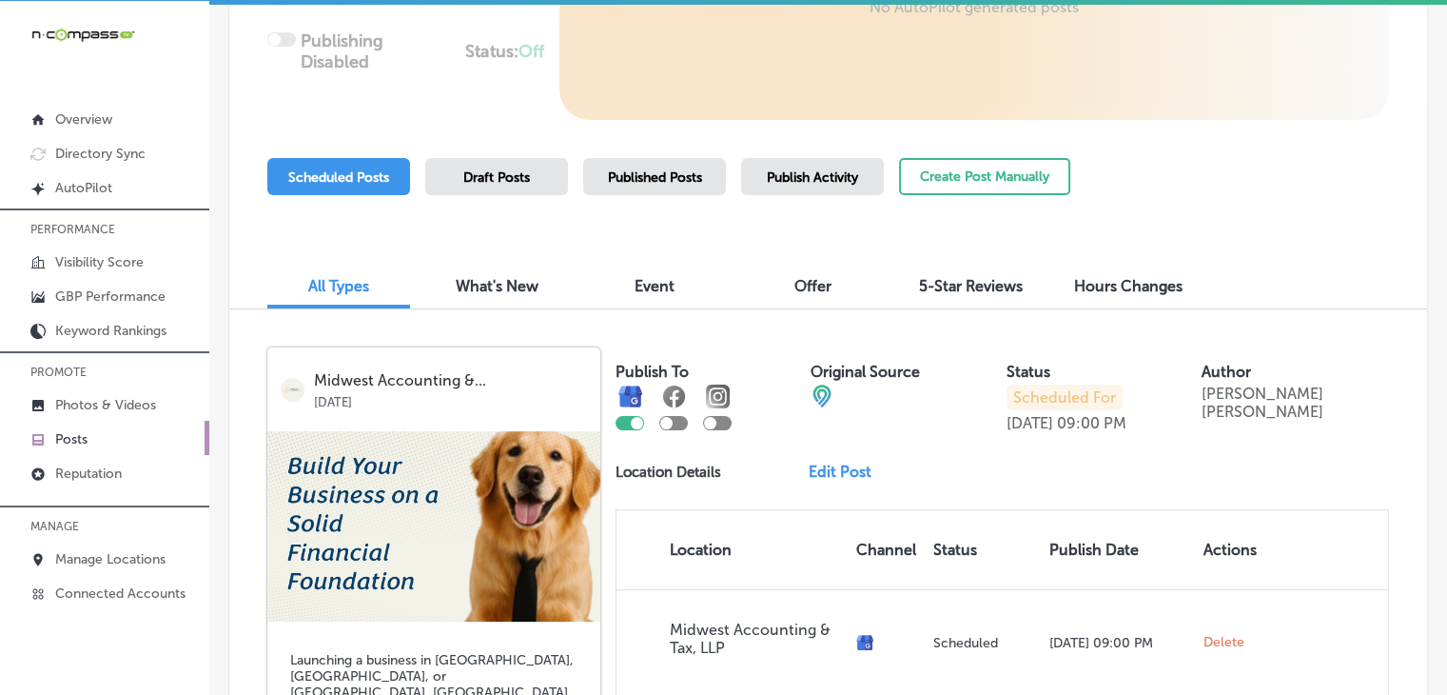
scroll to position [381, 0]
